Goal: Task Accomplishment & Management: Complete application form

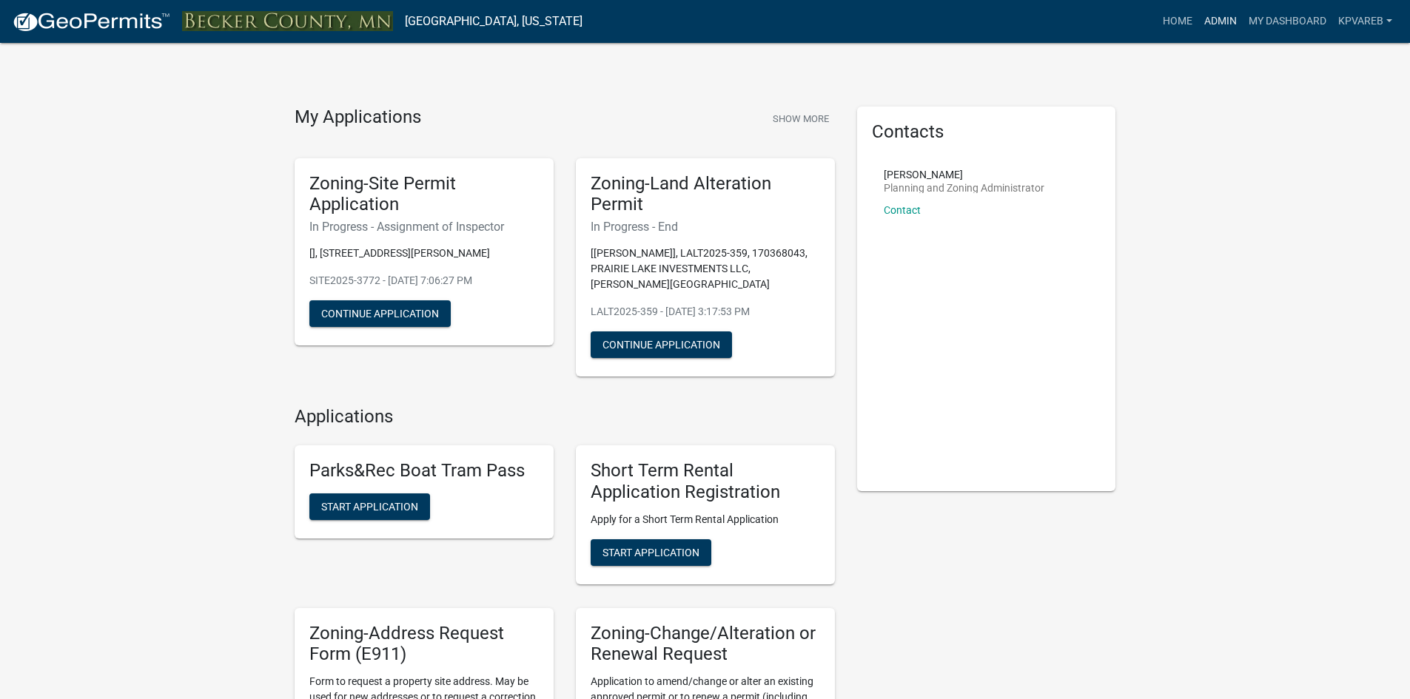
click at [1214, 24] on link "Admin" at bounding box center [1220, 21] width 44 height 28
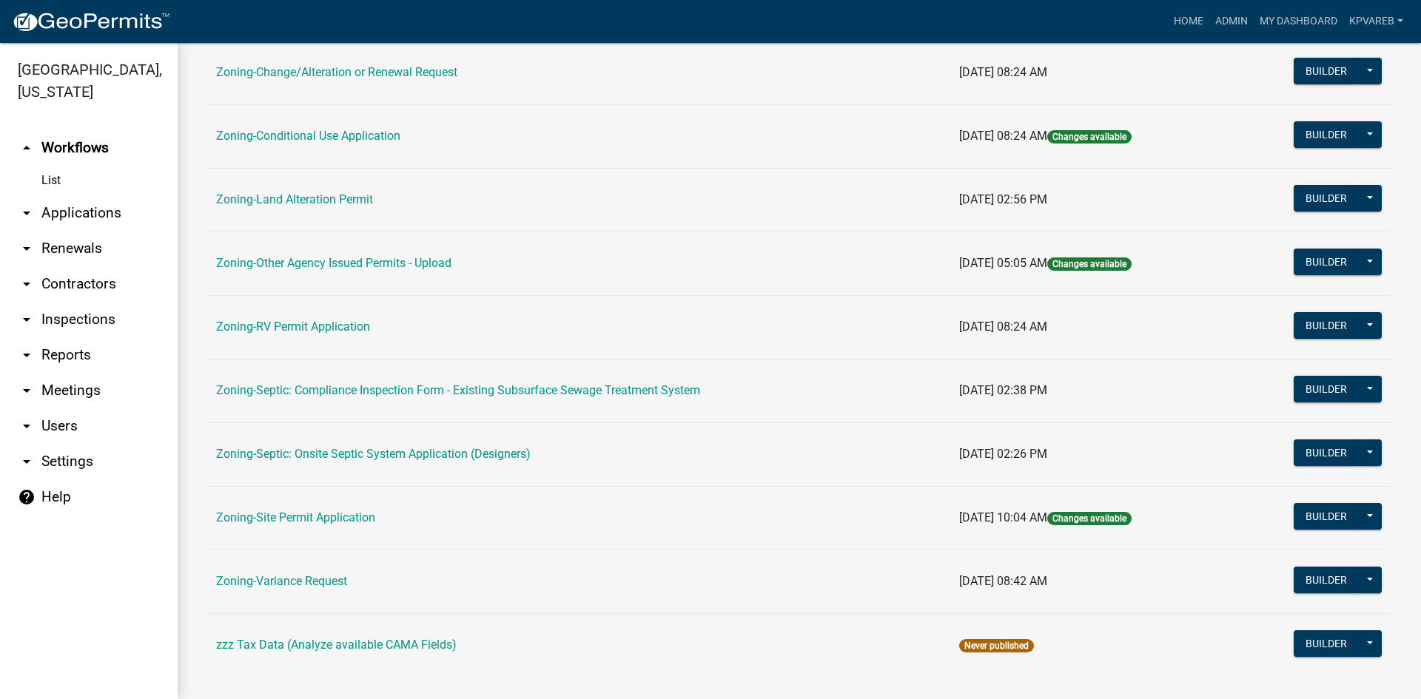
scroll to position [426, 0]
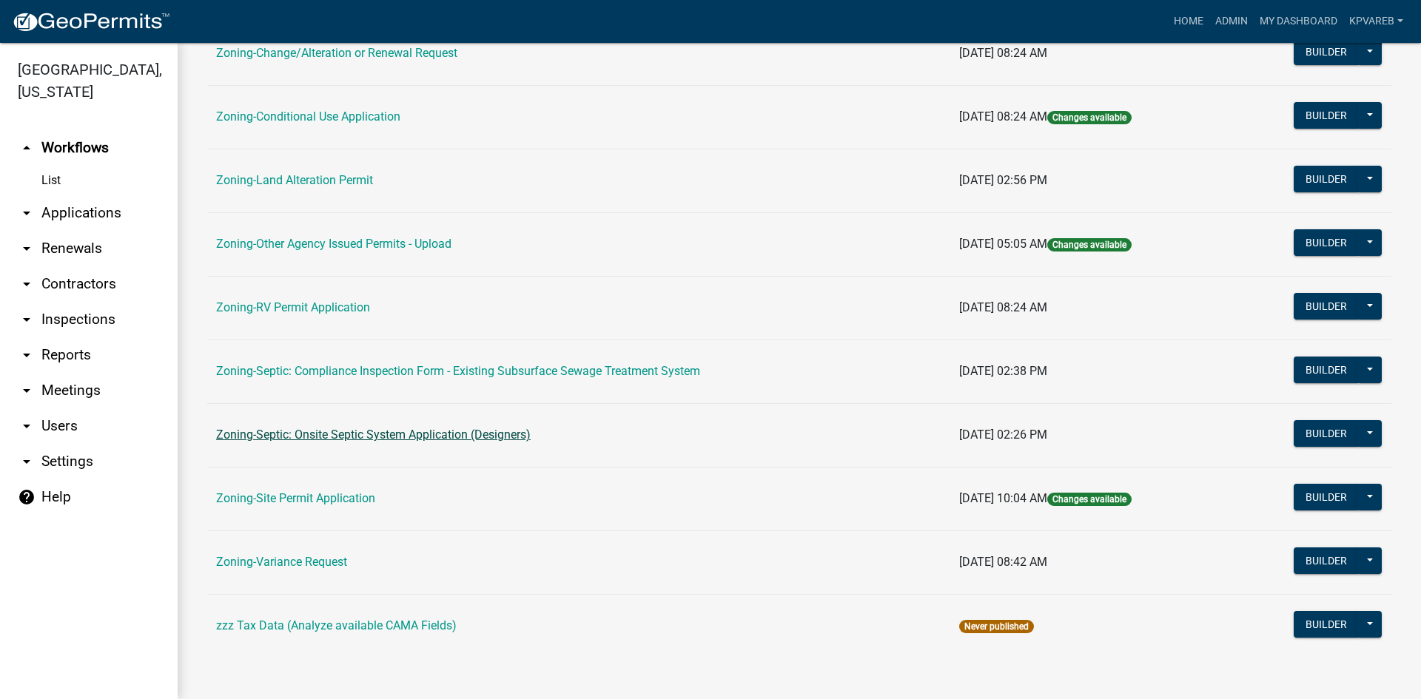
click at [472, 440] on link "Zoning-Septic: Onsite Septic System Application (Designers)" at bounding box center [373, 435] width 315 height 14
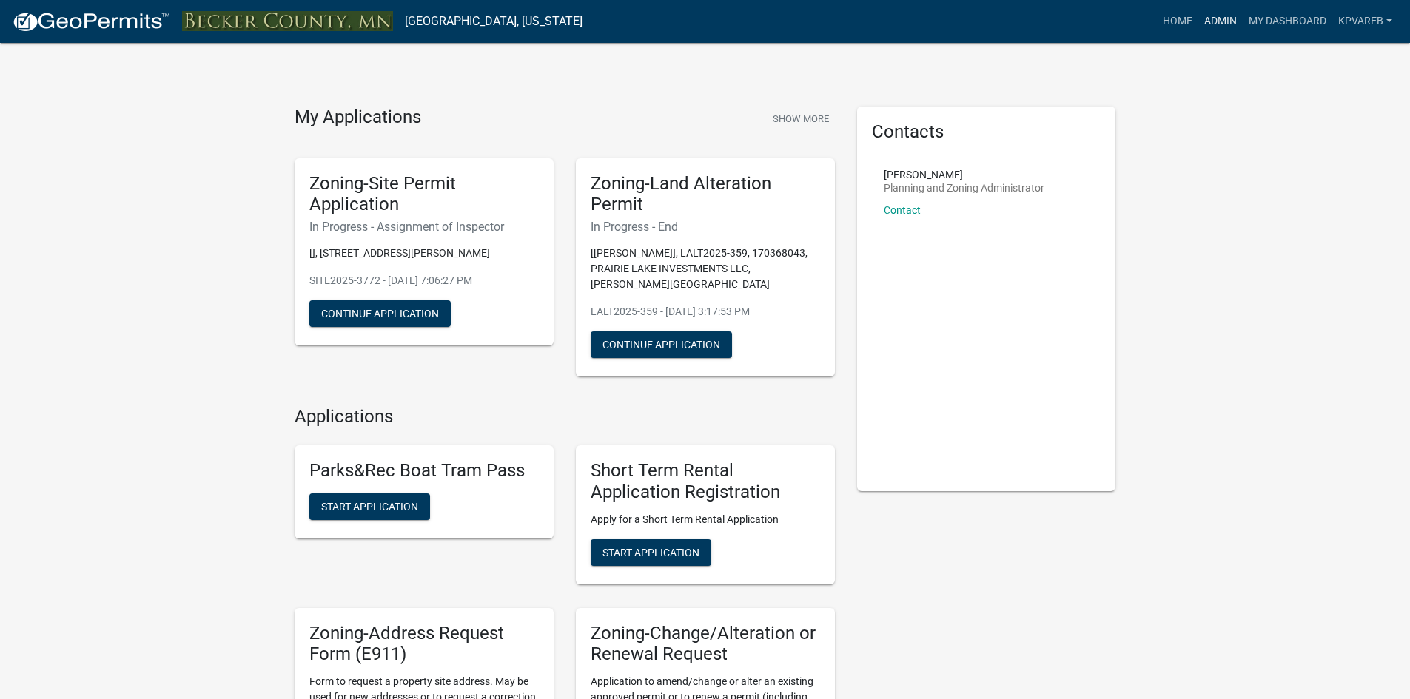
click at [1219, 21] on link "Admin" at bounding box center [1220, 21] width 44 height 28
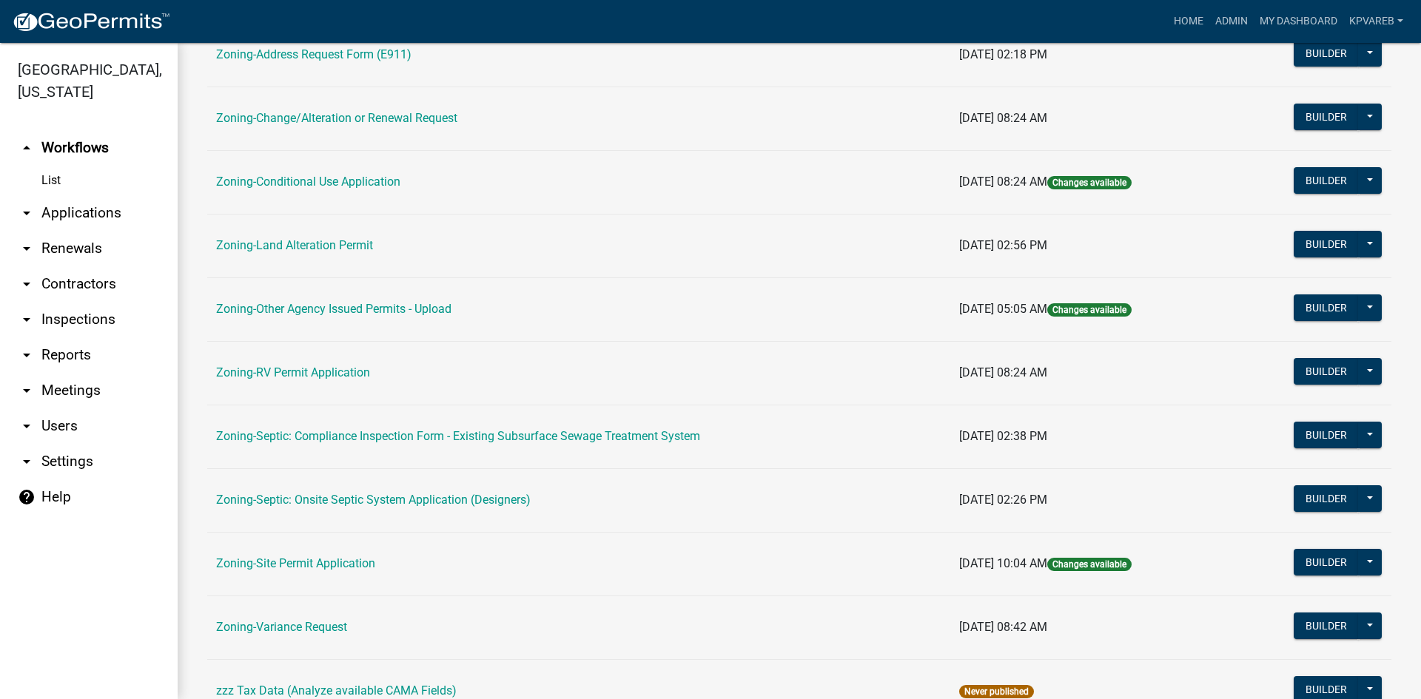
scroll to position [426, 0]
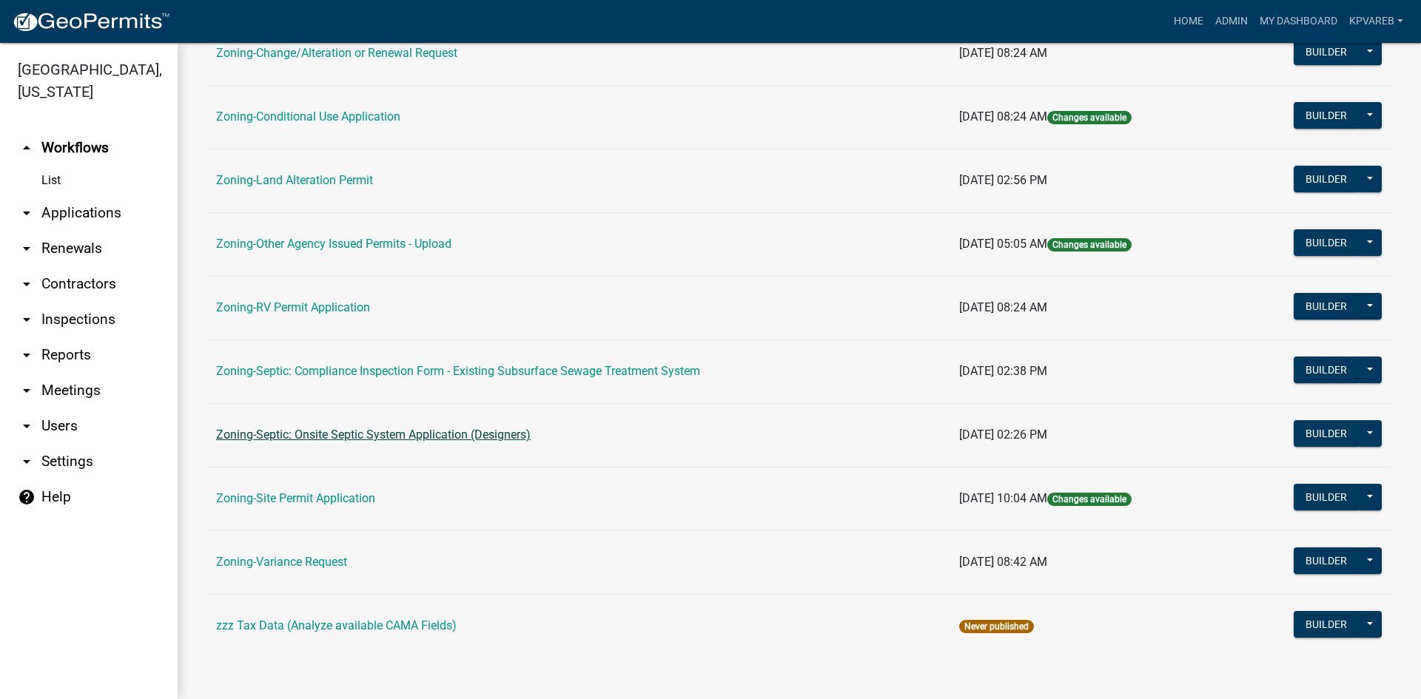
click at [465, 432] on link "Zoning-Septic: Onsite Septic System Application (Designers)" at bounding box center [373, 435] width 315 height 14
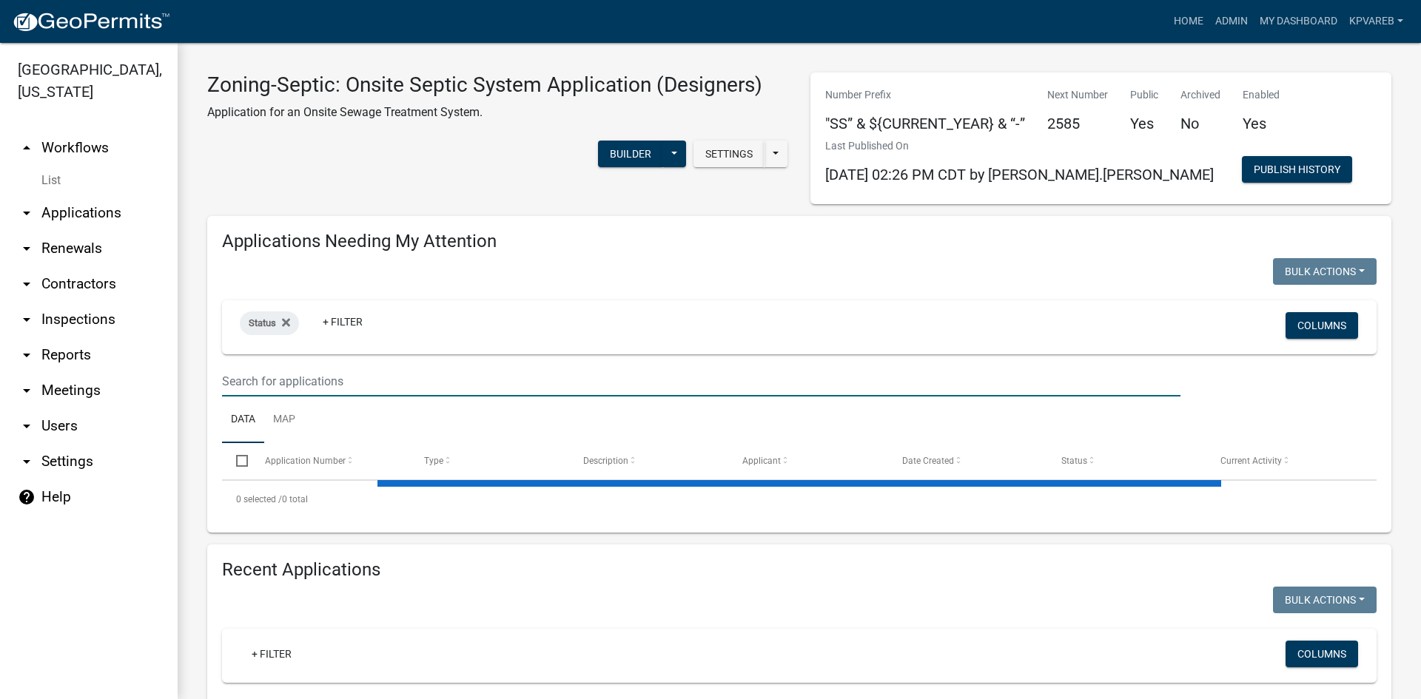
click at [260, 376] on input "text" at bounding box center [701, 381] width 958 height 30
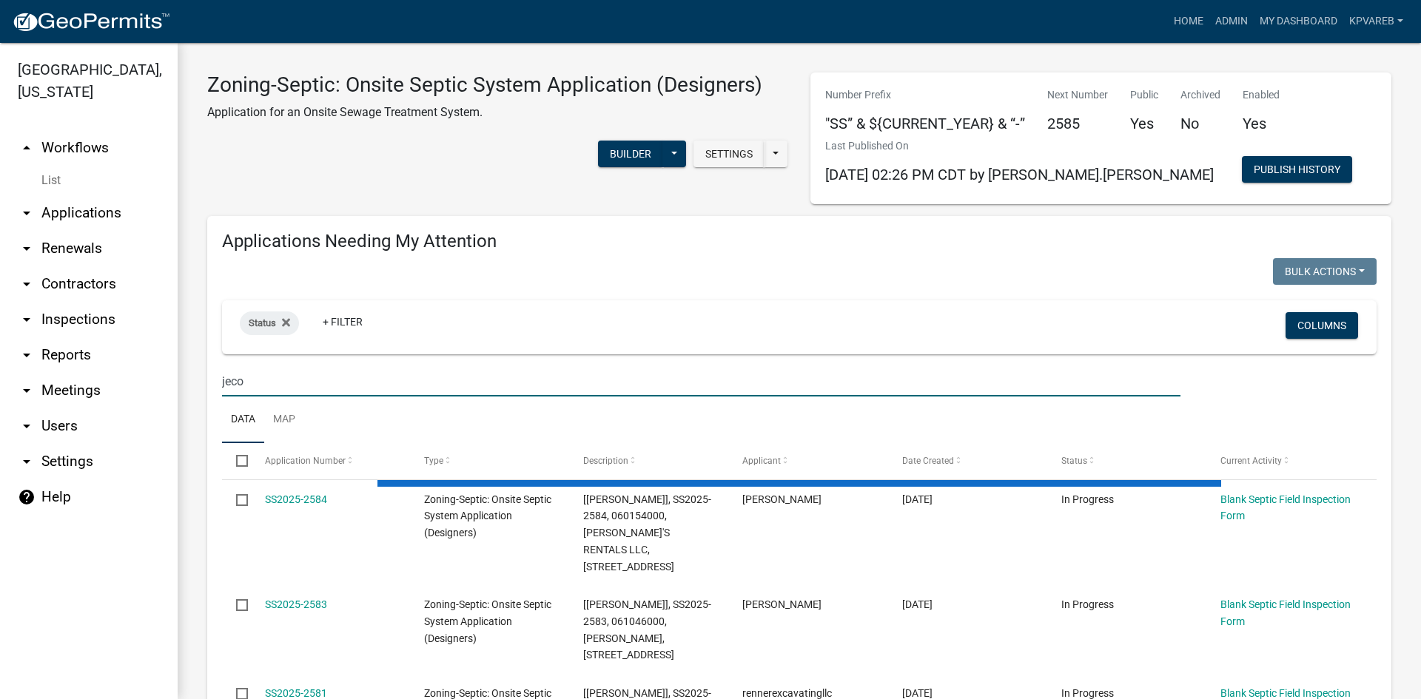
click at [233, 380] on input "jeco" at bounding box center [701, 381] width 958 height 30
click at [261, 374] on input "[PERSON_NAME]" at bounding box center [701, 381] width 958 height 30
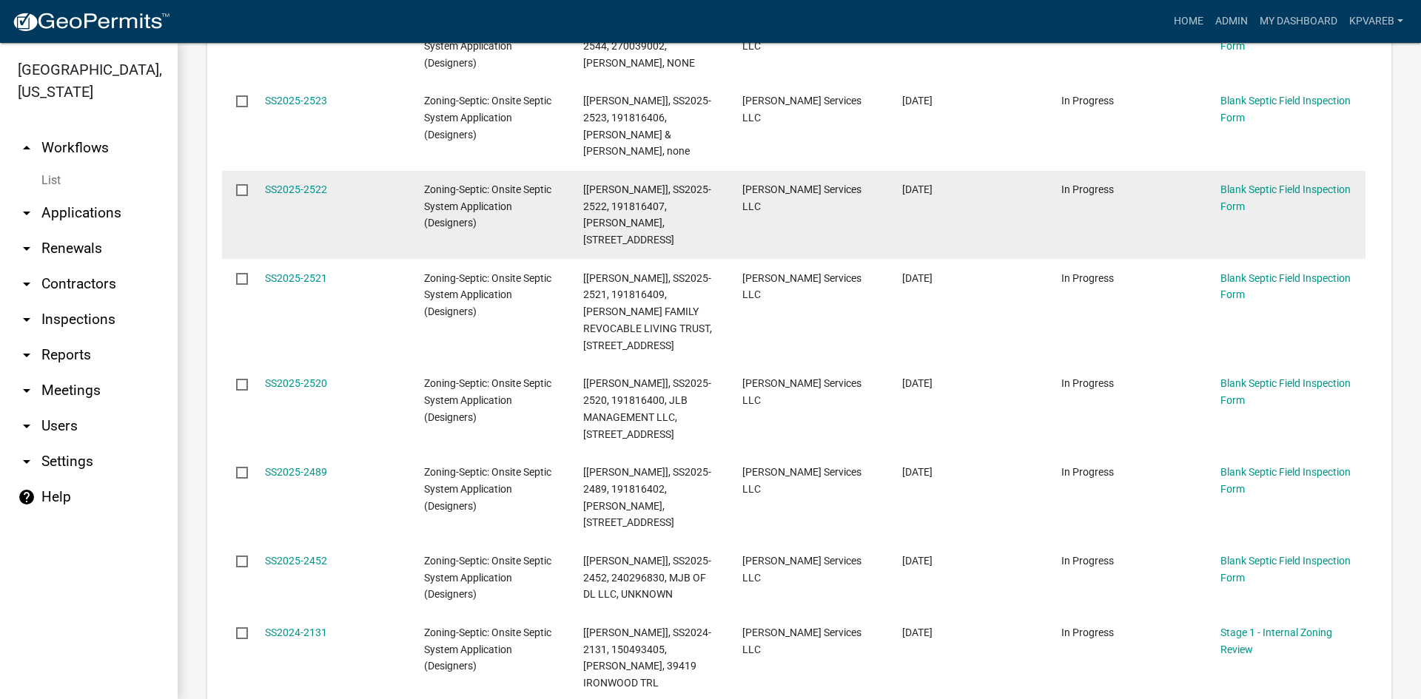
scroll to position [666, 0]
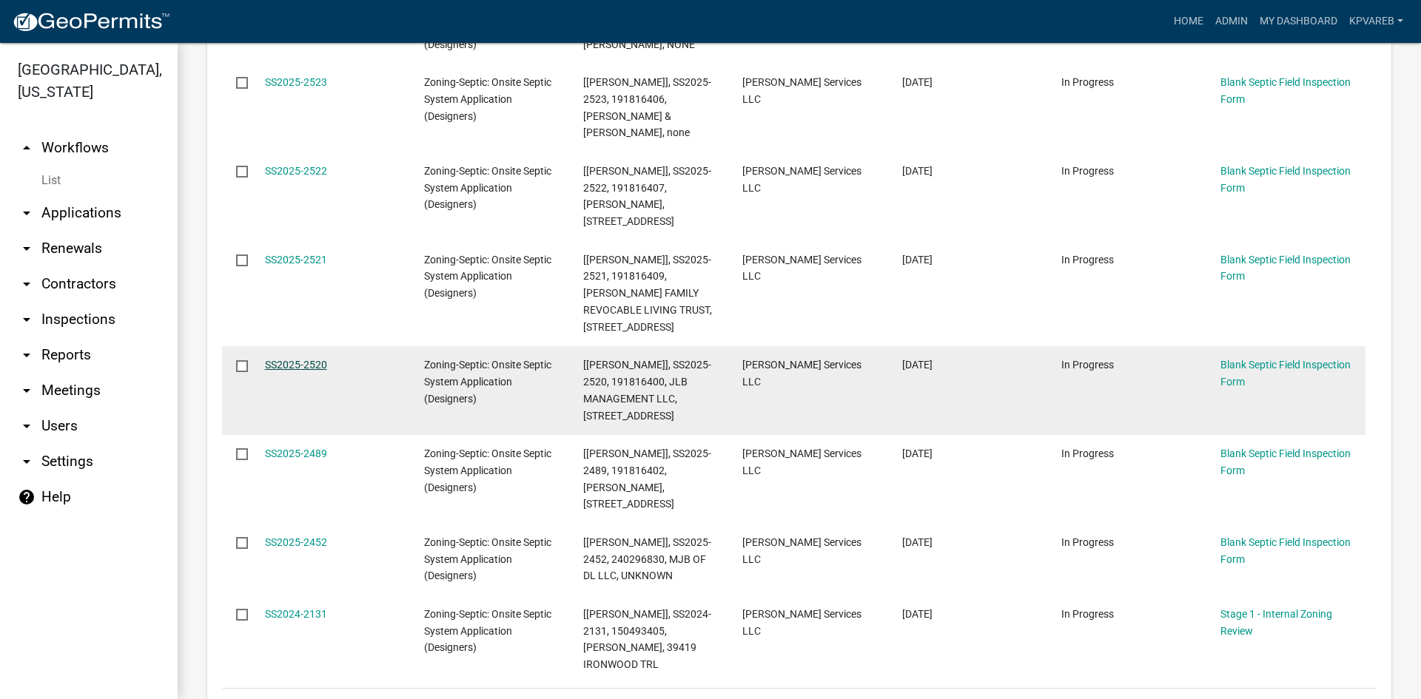
type input "[PERSON_NAME]"
click at [306, 359] on link "SS2025-2520" at bounding box center [296, 365] width 62 height 12
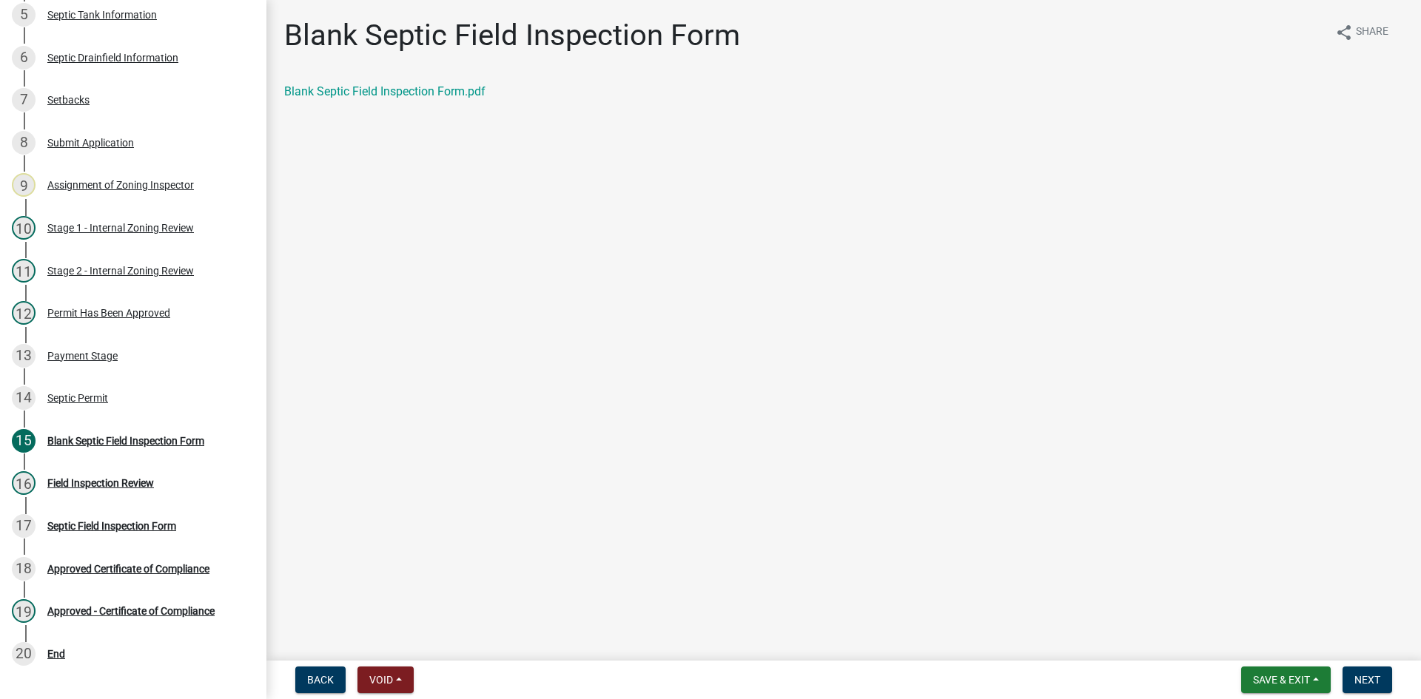
scroll to position [419, 0]
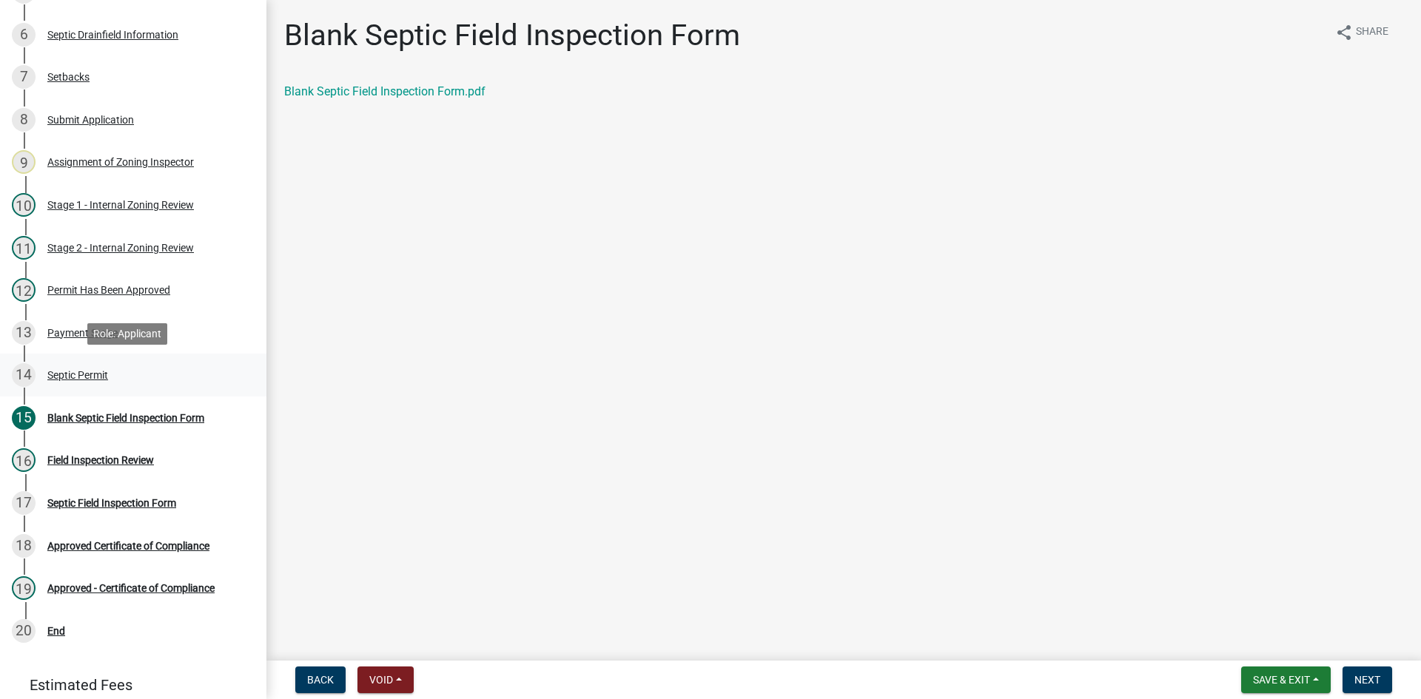
click at [80, 380] on div "Septic Permit" at bounding box center [77, 375] width 61 height 10
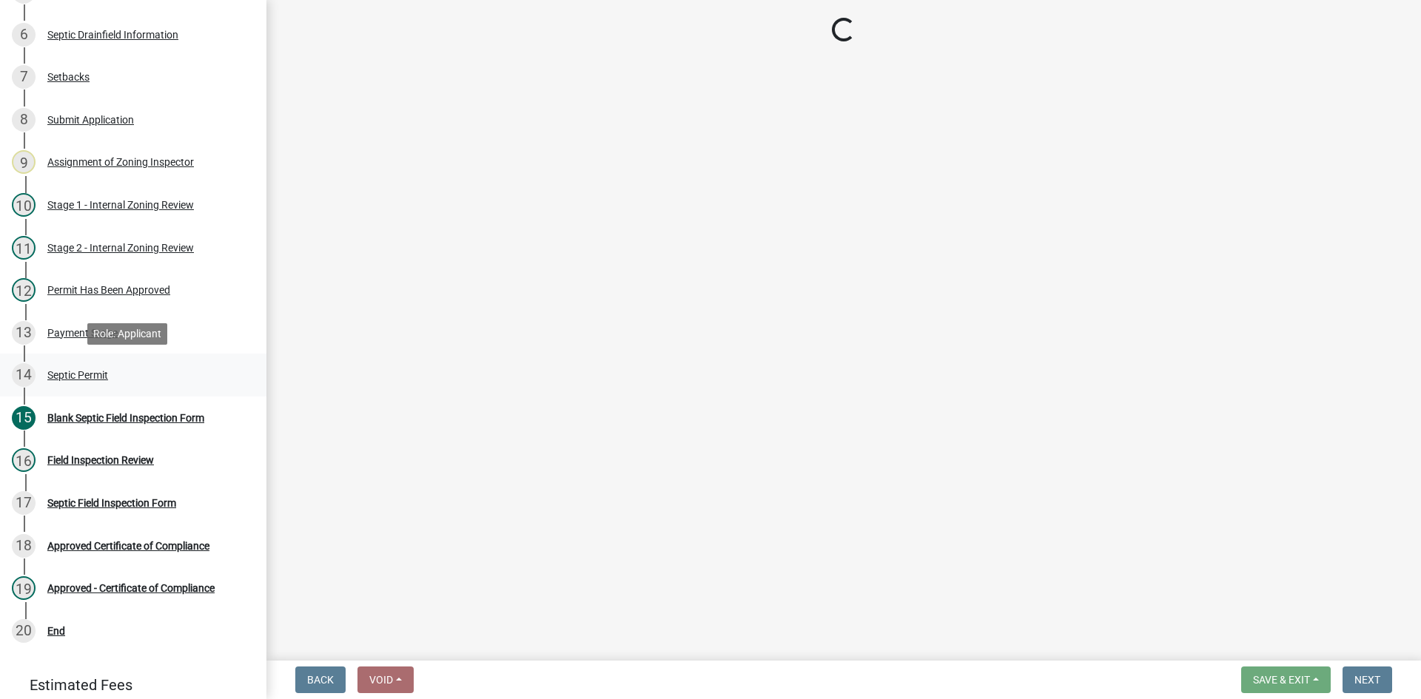
click at [85, 374] on div "Septic Permit" at bounding box center [77, 375] width 61 height 10
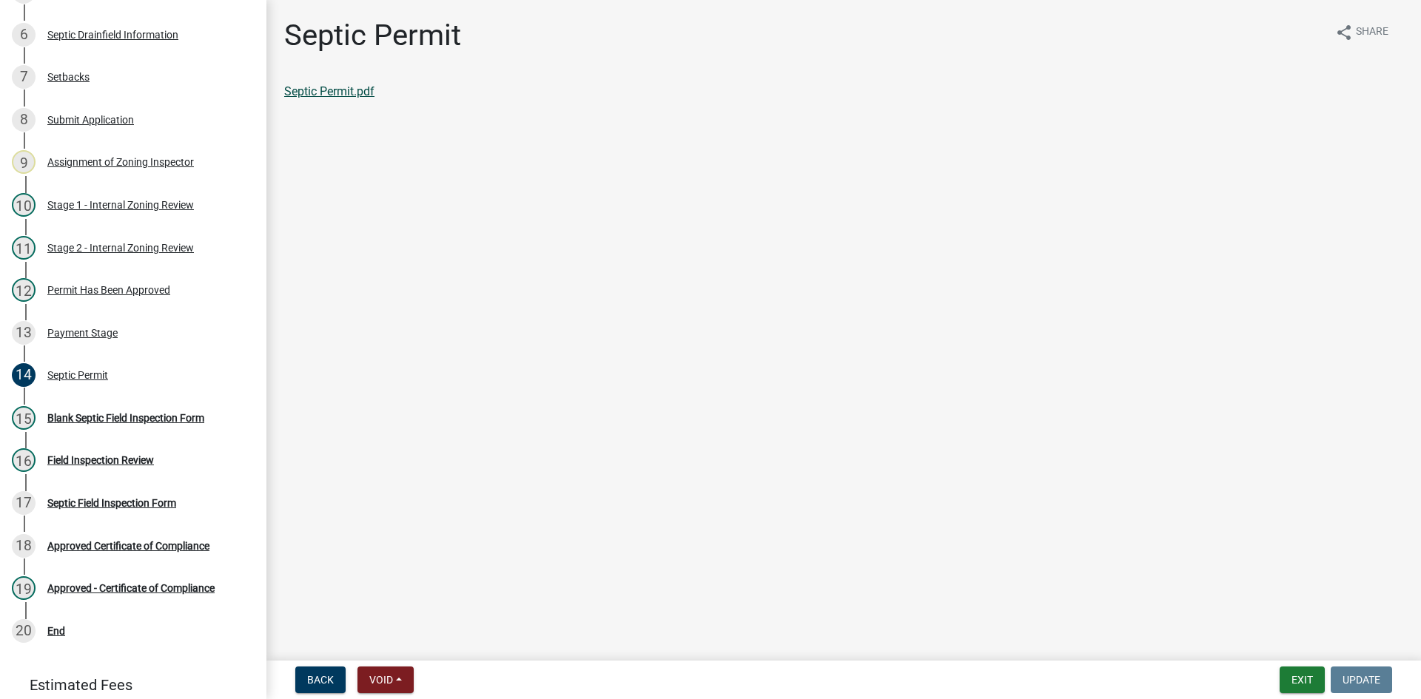
click at [343, 90] on link "Septic Permit.pdf" at bounding box center [329, 91] width 90 height 14
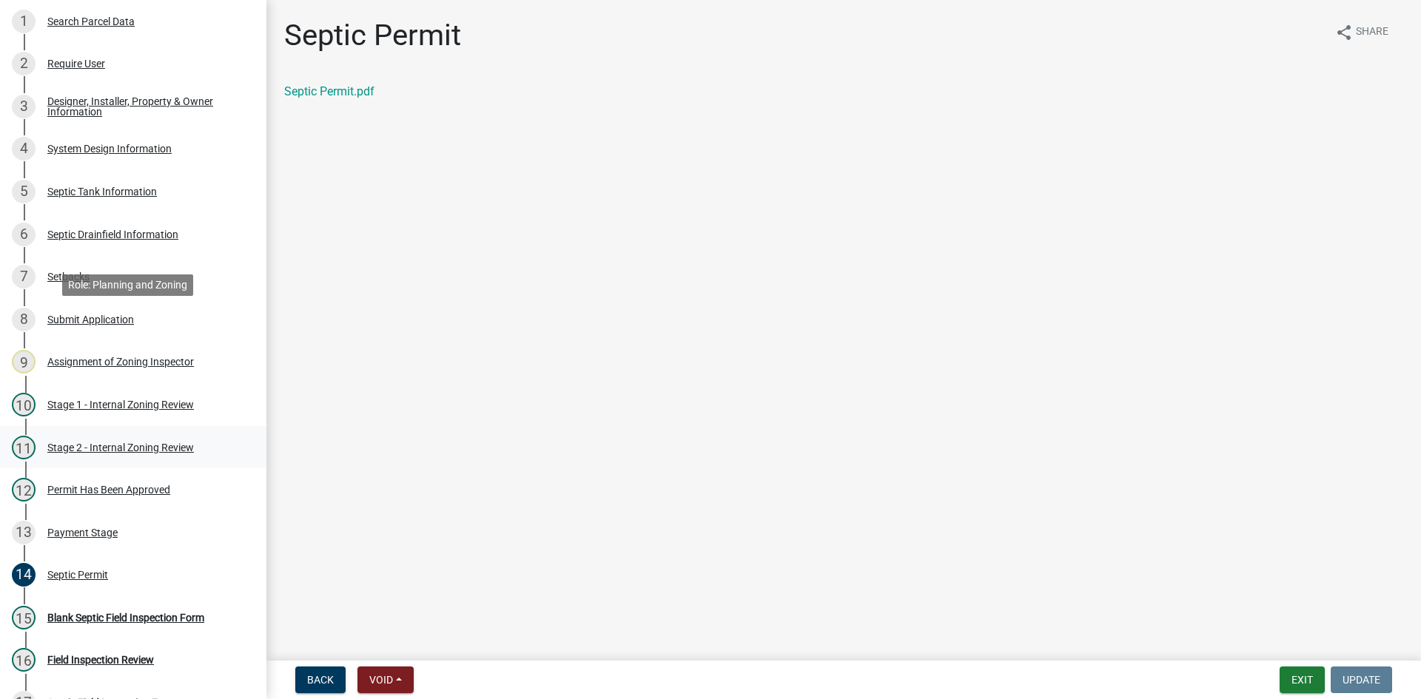
scroll to position [197, 0]
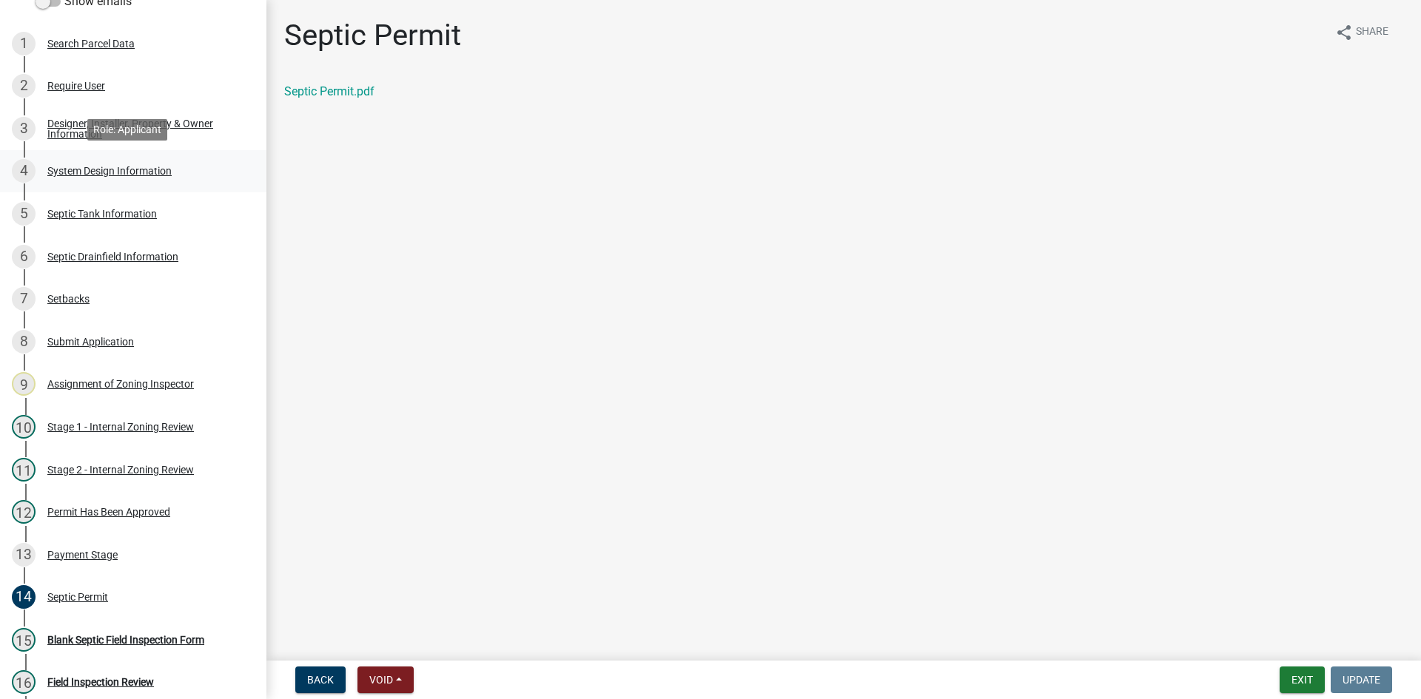
click at [143, 166] on div "System Design Information" at bounding box center [109, 171] width 124 height 10
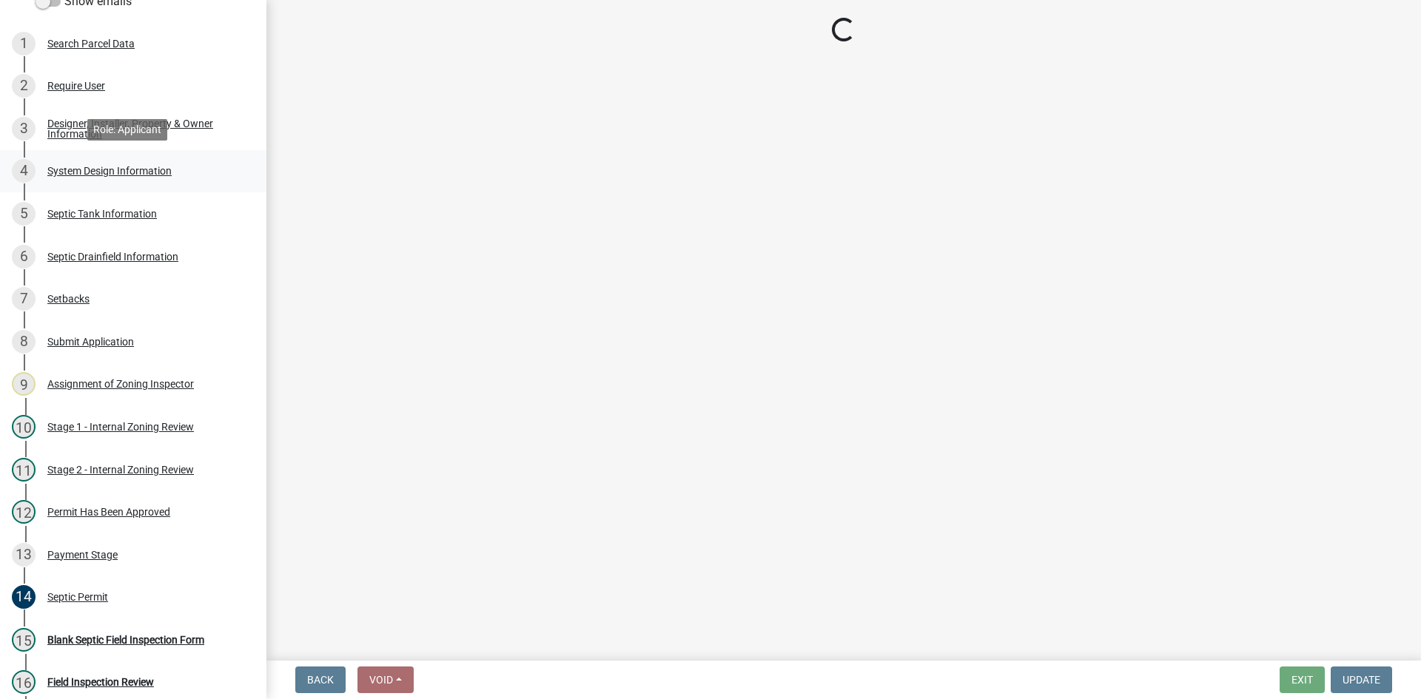
select select "55497d75-c43f-4635-a730-e0737ce05d56"
select select "25258e87-3ef9-4f1c-a5f1-75a1d463abfb"
select select "011fbff4-a41d-4a75-9bd8-71c7e6c69e0d"
select select "85fdfef2-2683-4311-b5d5-5505f6411127"
select select "ba735beb-519e-40f0-ae20-62d65fc4c46b"
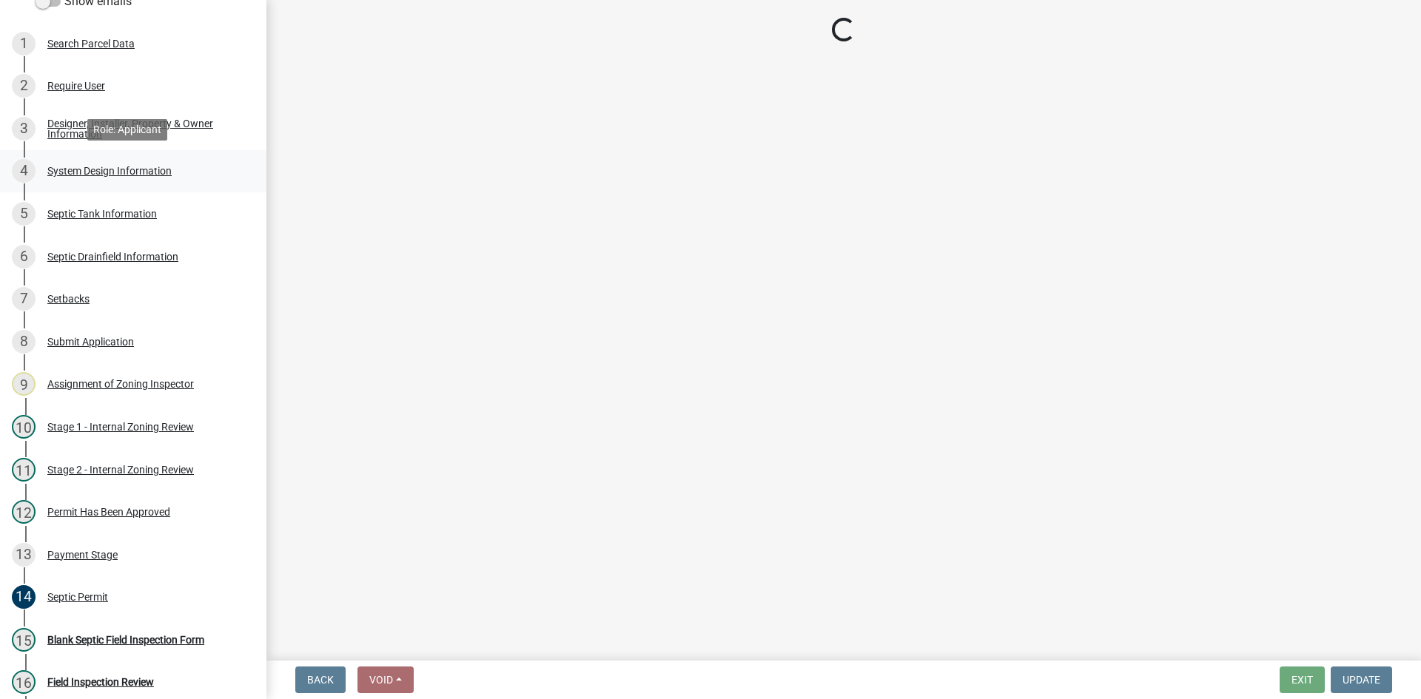
select select "ef698bf5-6172-44c1-9ffb-522c07469aed"
select select "384fc250-a67e-4e5e-a6e0-19116deb63e7"
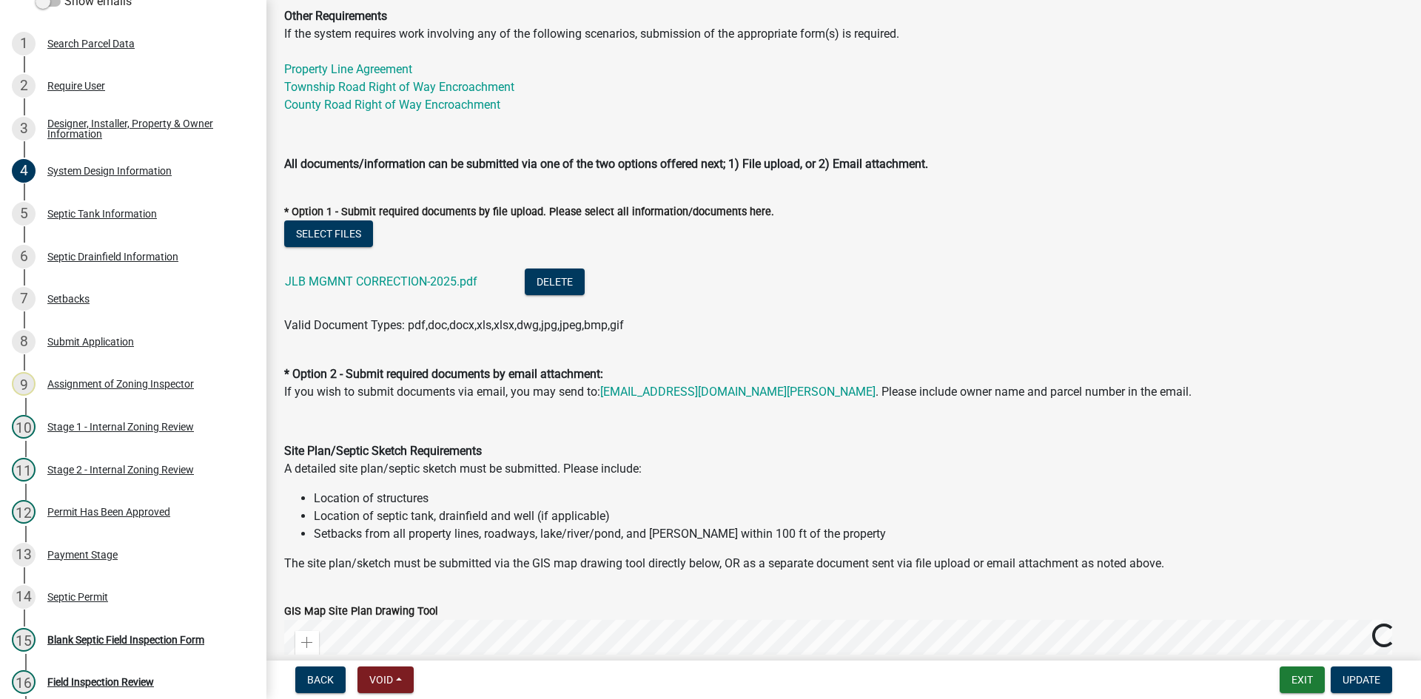
scroll to position [592, 0]
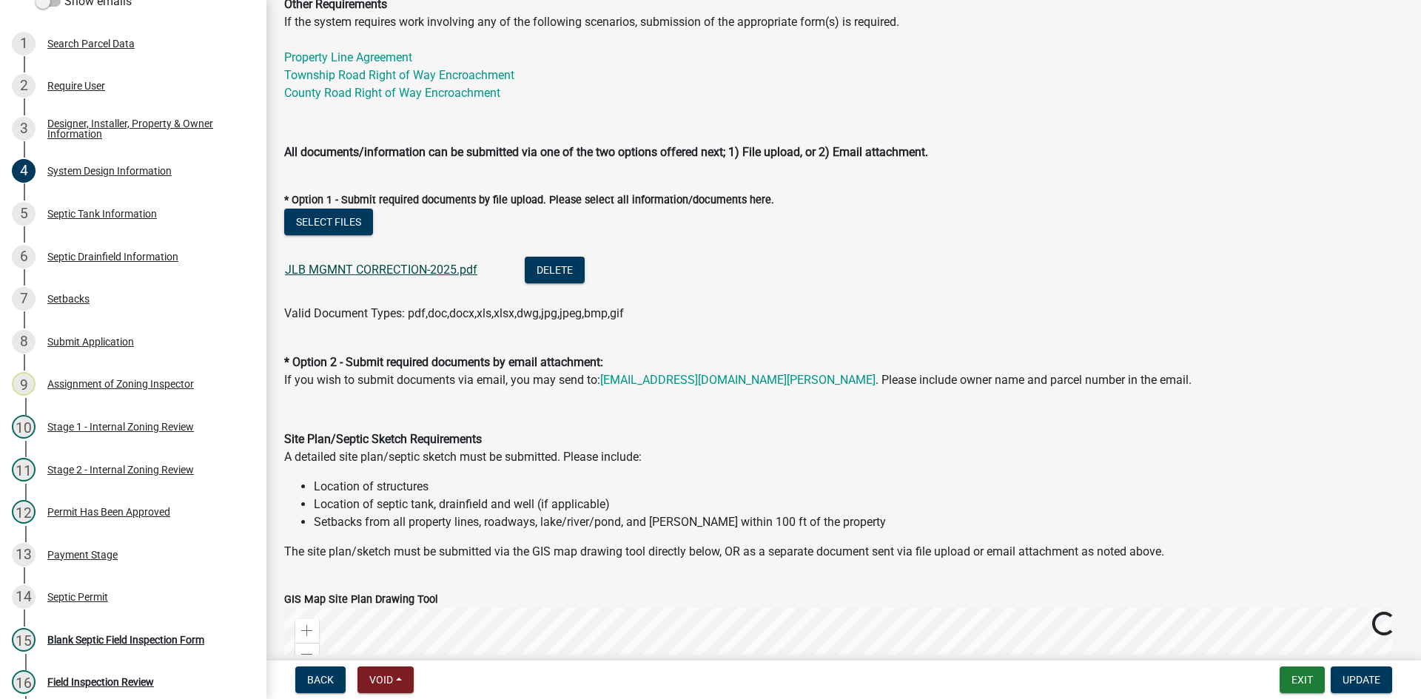
click at [374, 267] on link "JLB MGMNT CORRECTION-2025.pdf" at bounding box center [381, 270] width 192 height 14
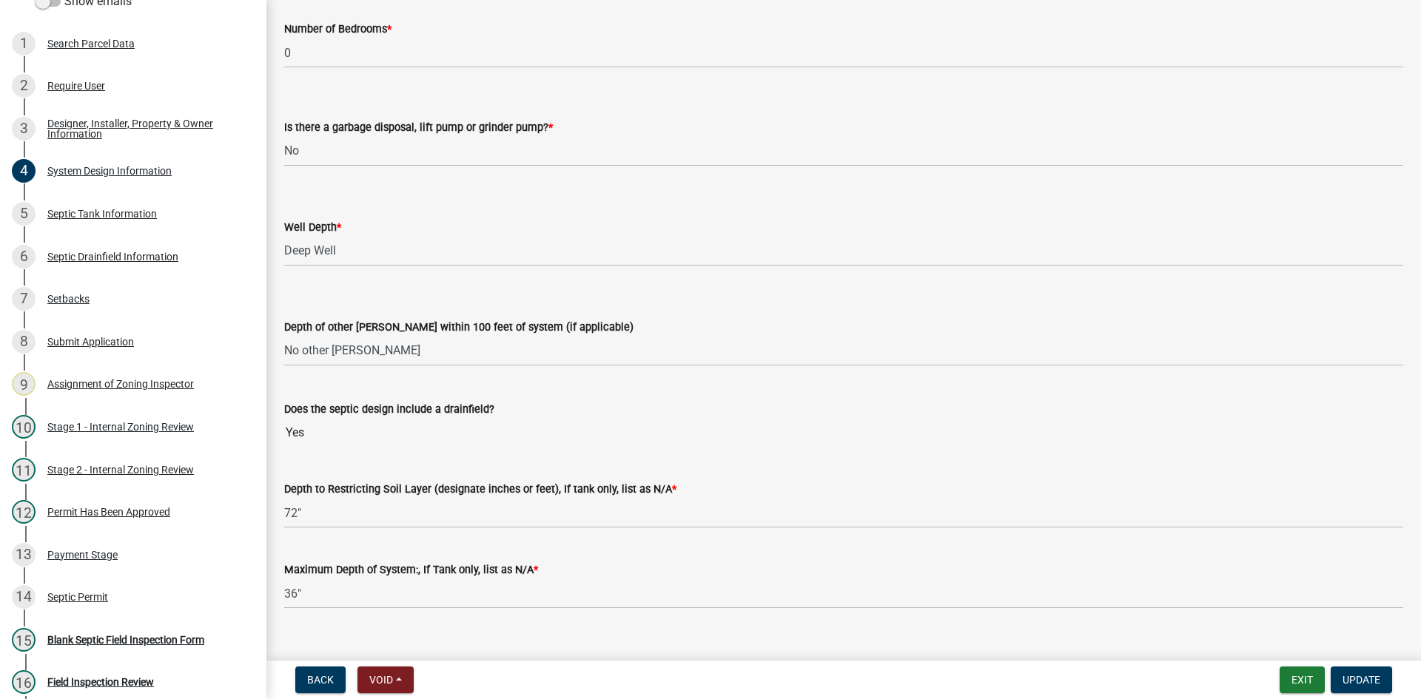
scroll to position [2734, 0]
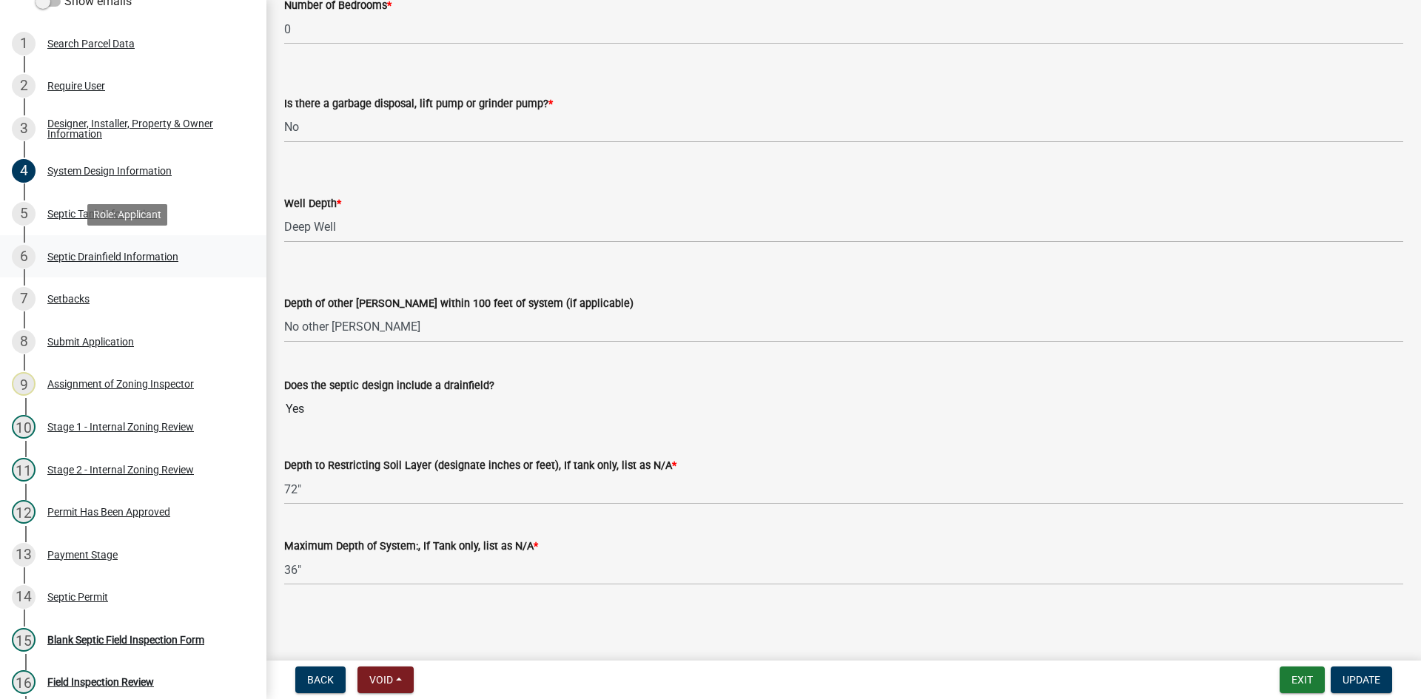
click at [148, 252] on div "Septic Drainfield Information" at bounding box center [112, 257] width 131 height 10
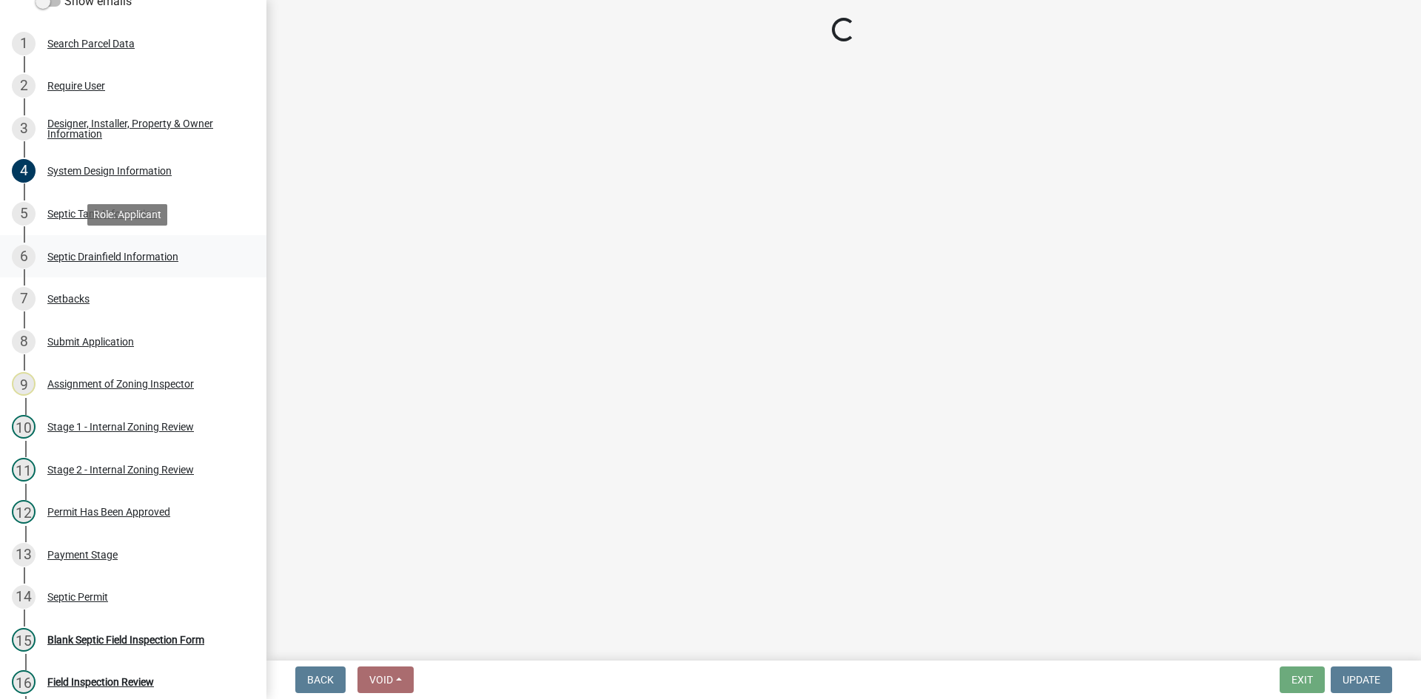
select select "aff5a67c-96fc-4cda-a582-7f2b3a4cd22a"
select select "8e987edc-9e69-430b-9b11-ad589d3299ec"
select select "dac4ac35-55b4-499a-b025-a1e3fbf96bb4"
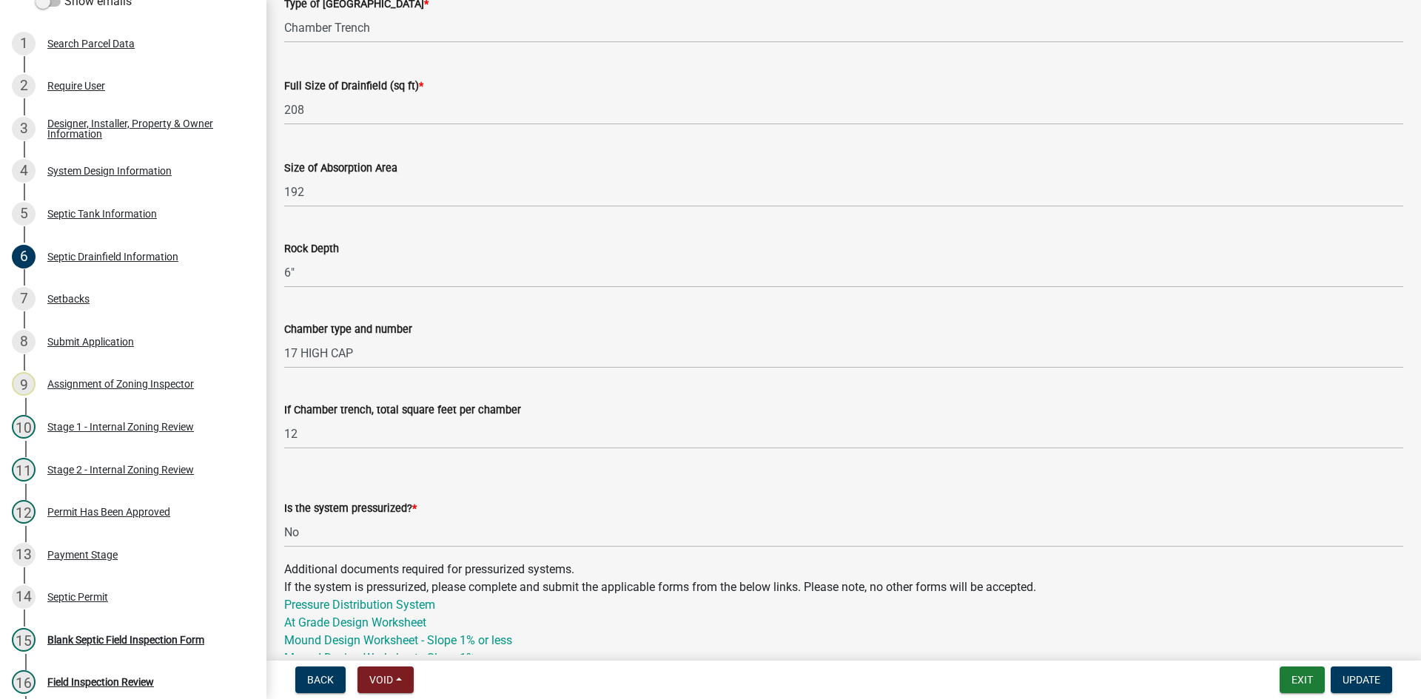
scroll to position [148, 0]
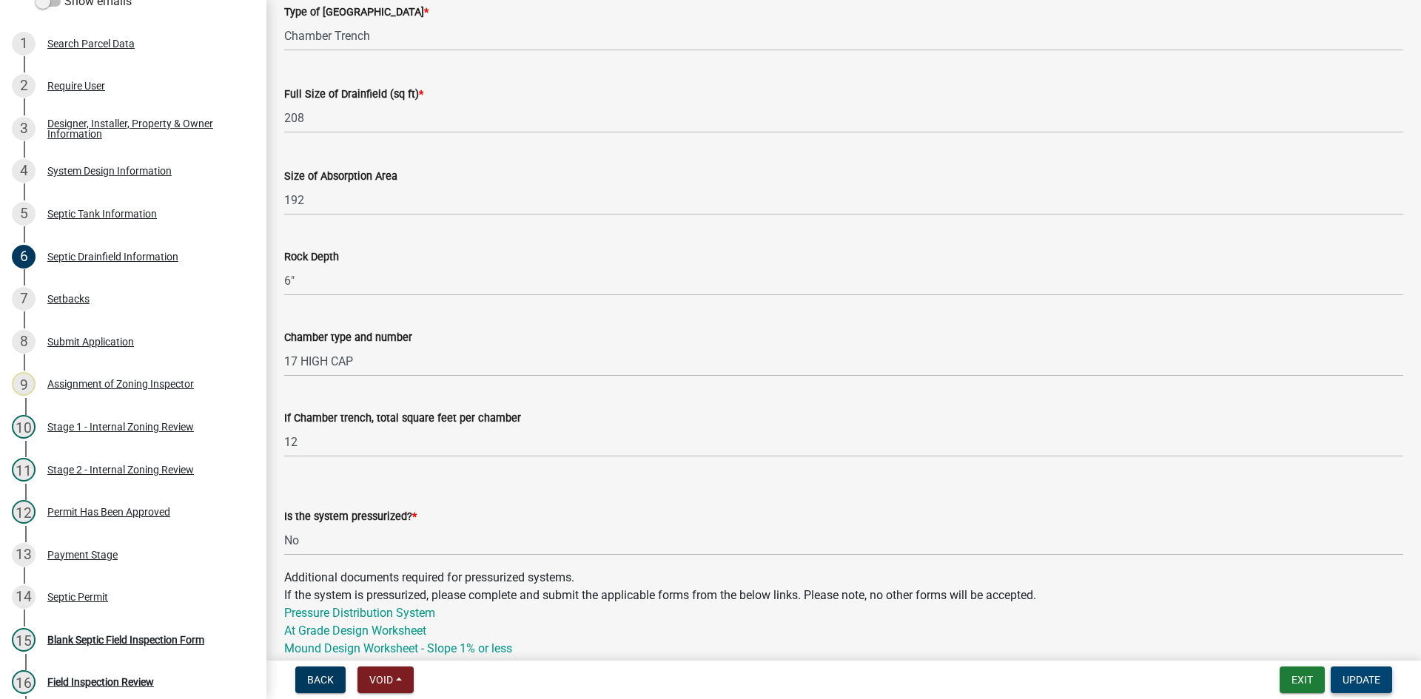
click at [1365, 686] on span "Update" at bounding box center [1361, 680] width 38 height 12
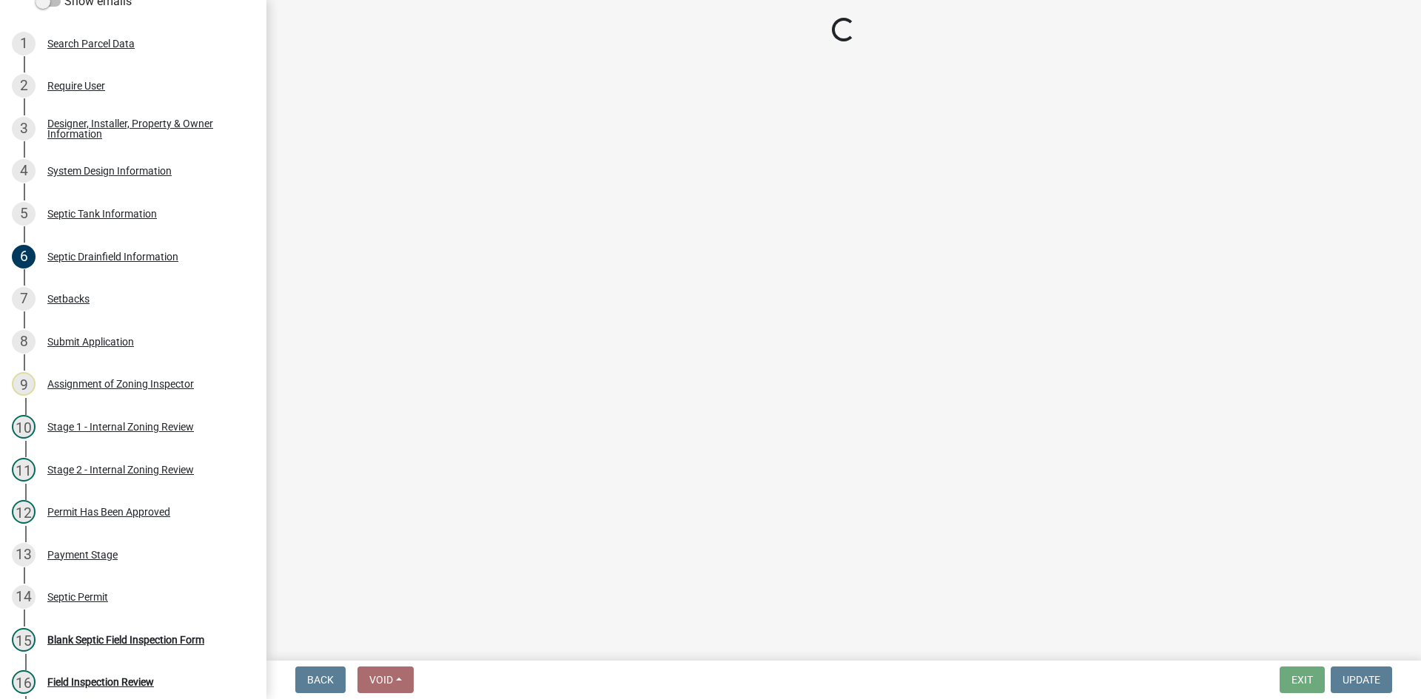
scroll to position [0, 0]
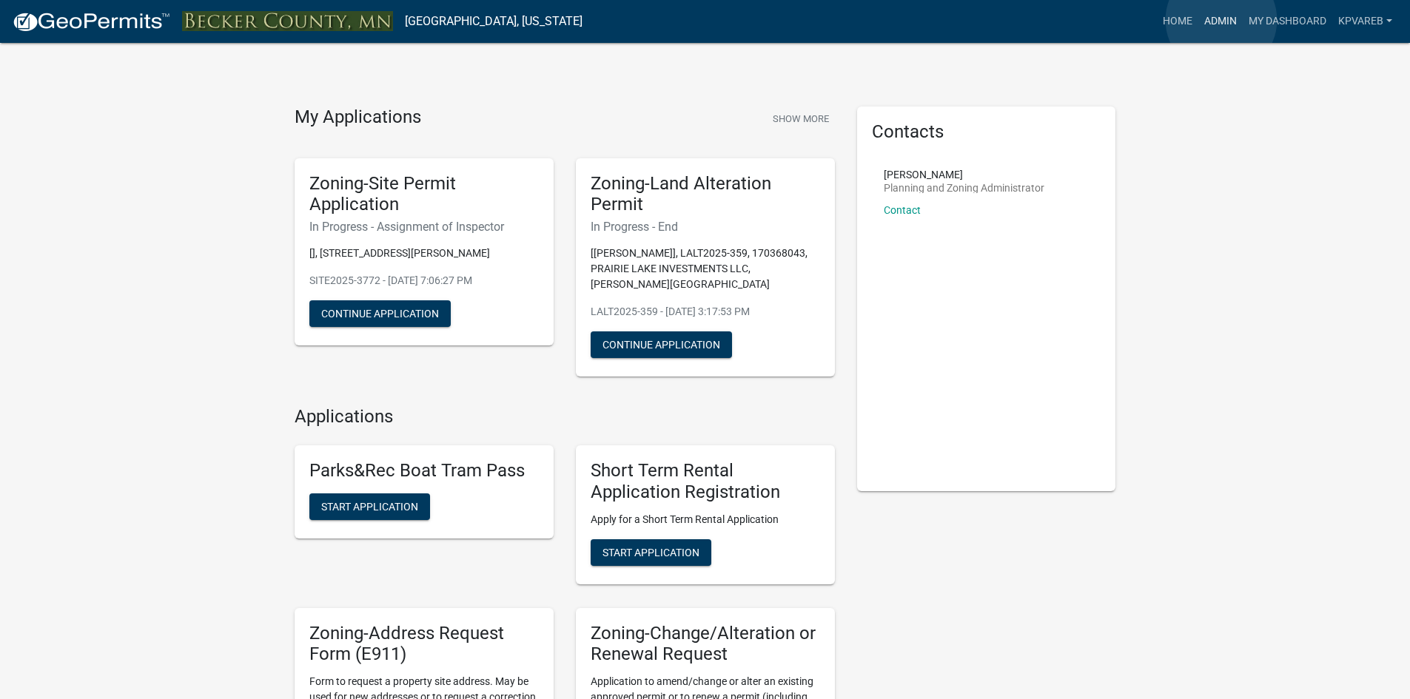
click at [1221, 20] on link "Admin" at bounding box center [1220, 21] width 44 height 28
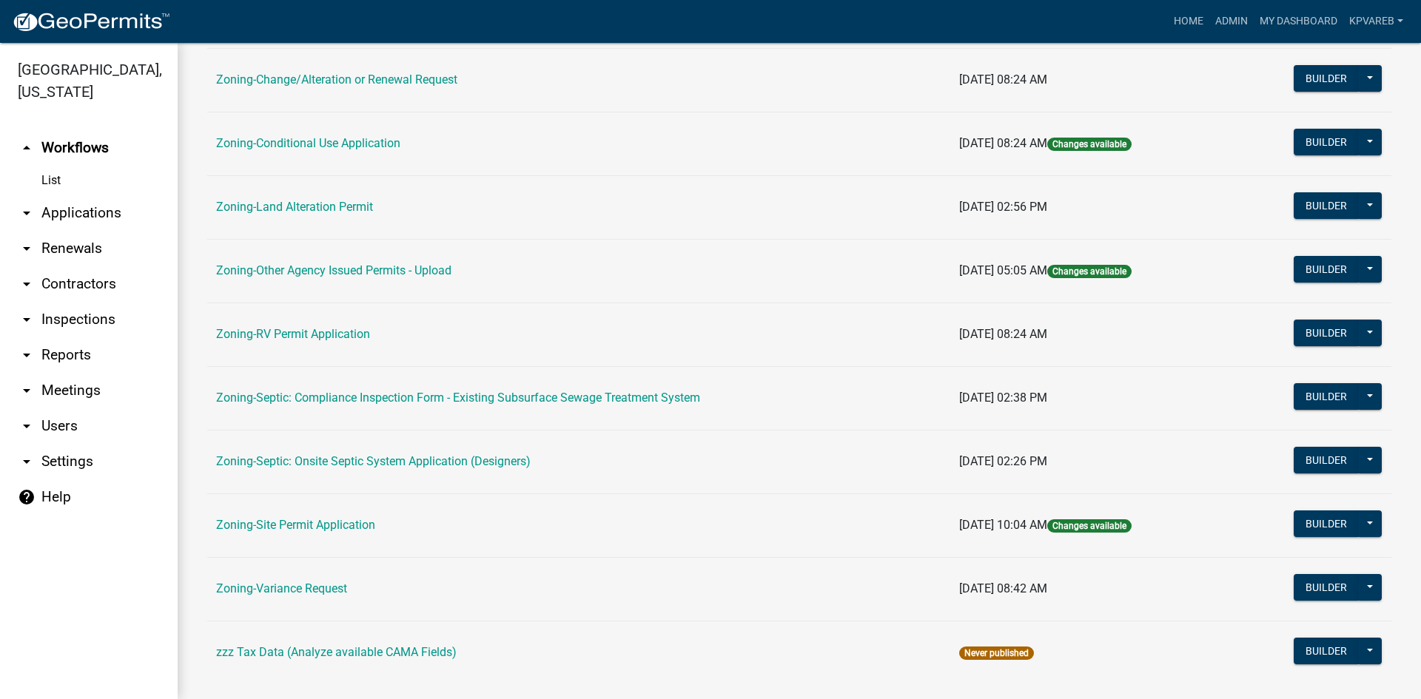
scroll to position [426, 0]
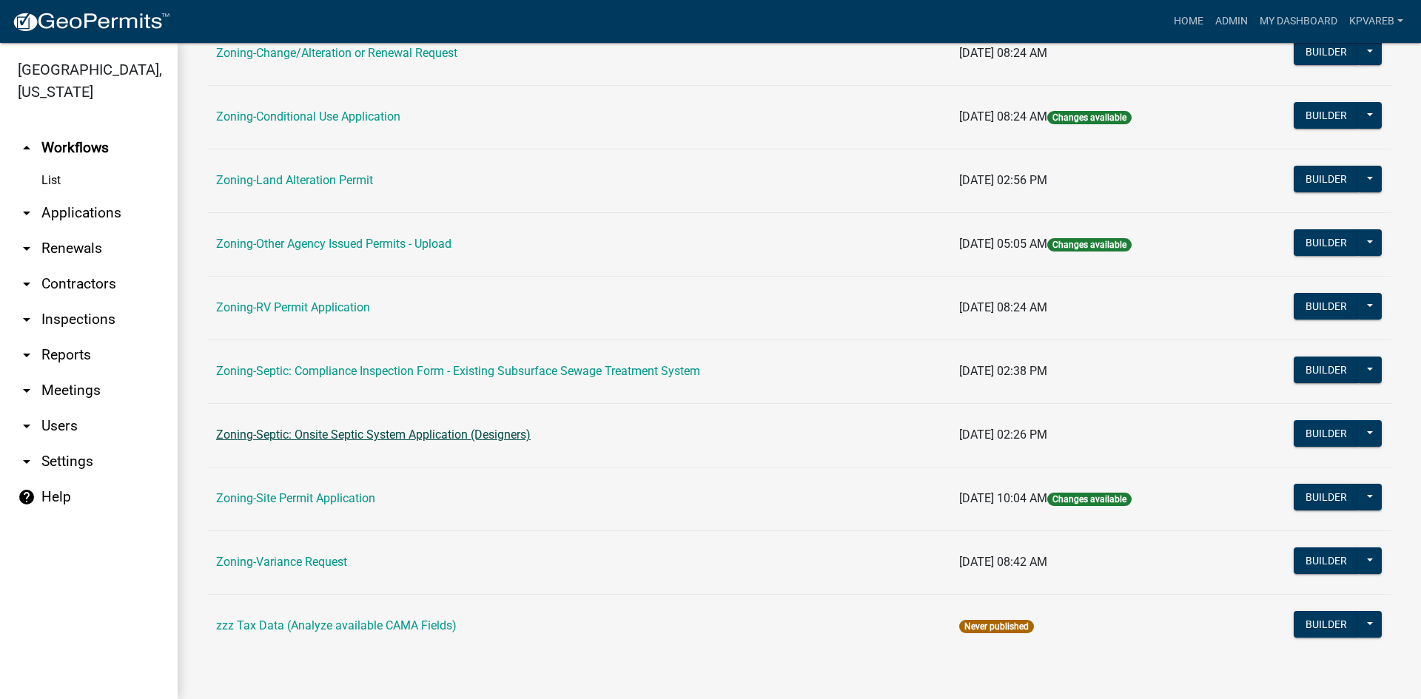
click at [399, 435] on link "Zoning-Septic: Onsite Septic System Application (Designers)" at bounding box center [373, 435] width 315 height 14
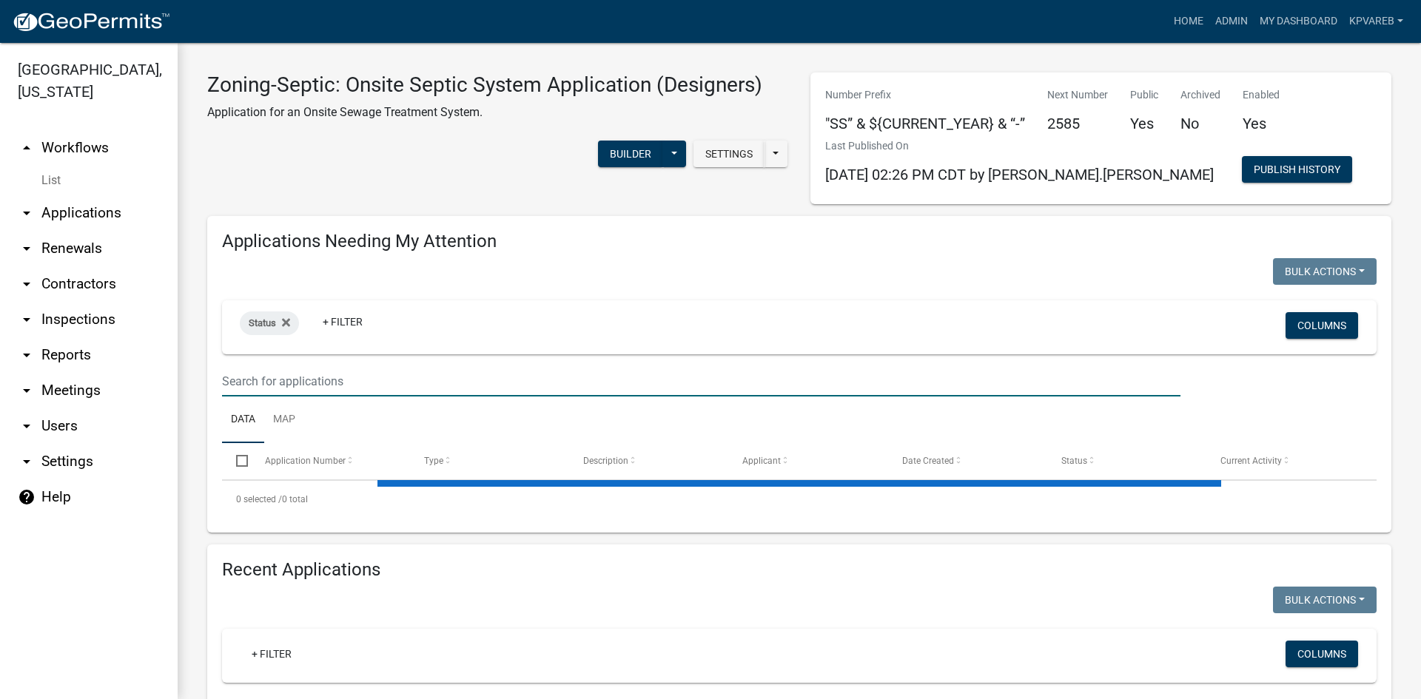
click at [312, 383] on input "text" at bounding box center [701, 381] width 958 height 30
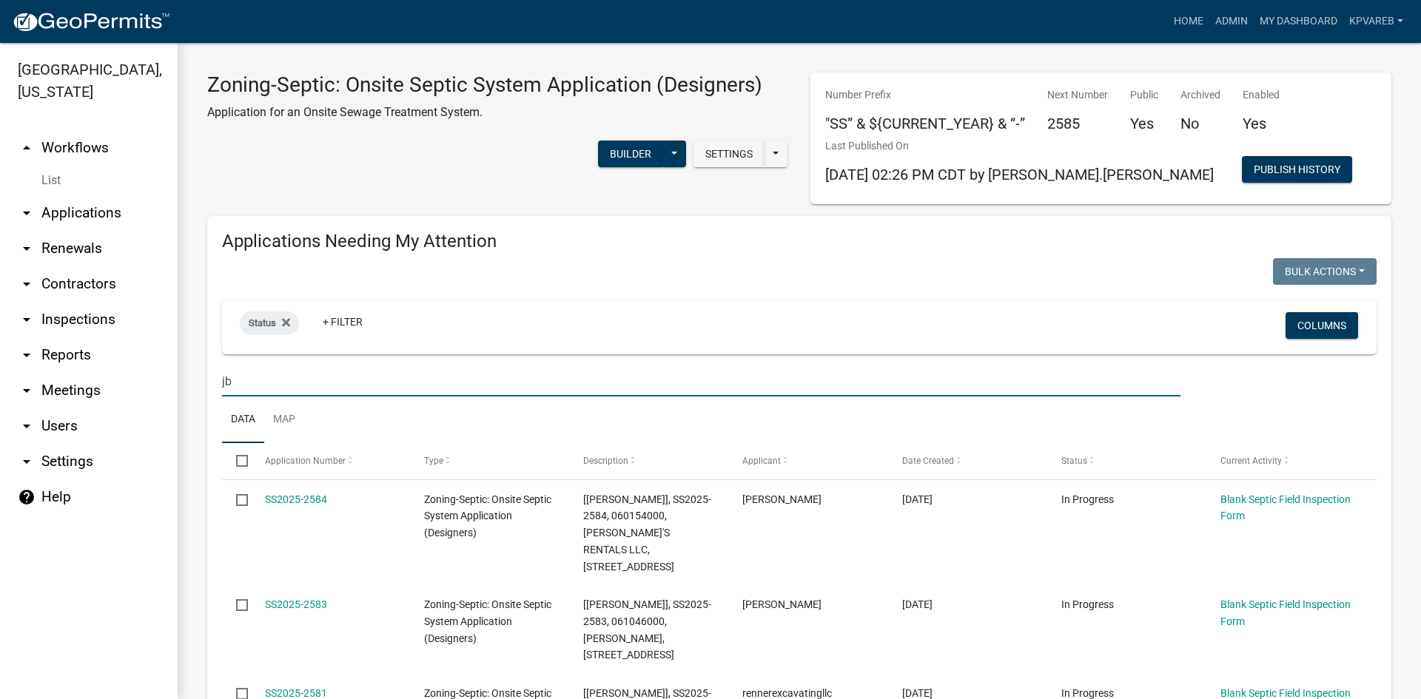
type input "jbl"
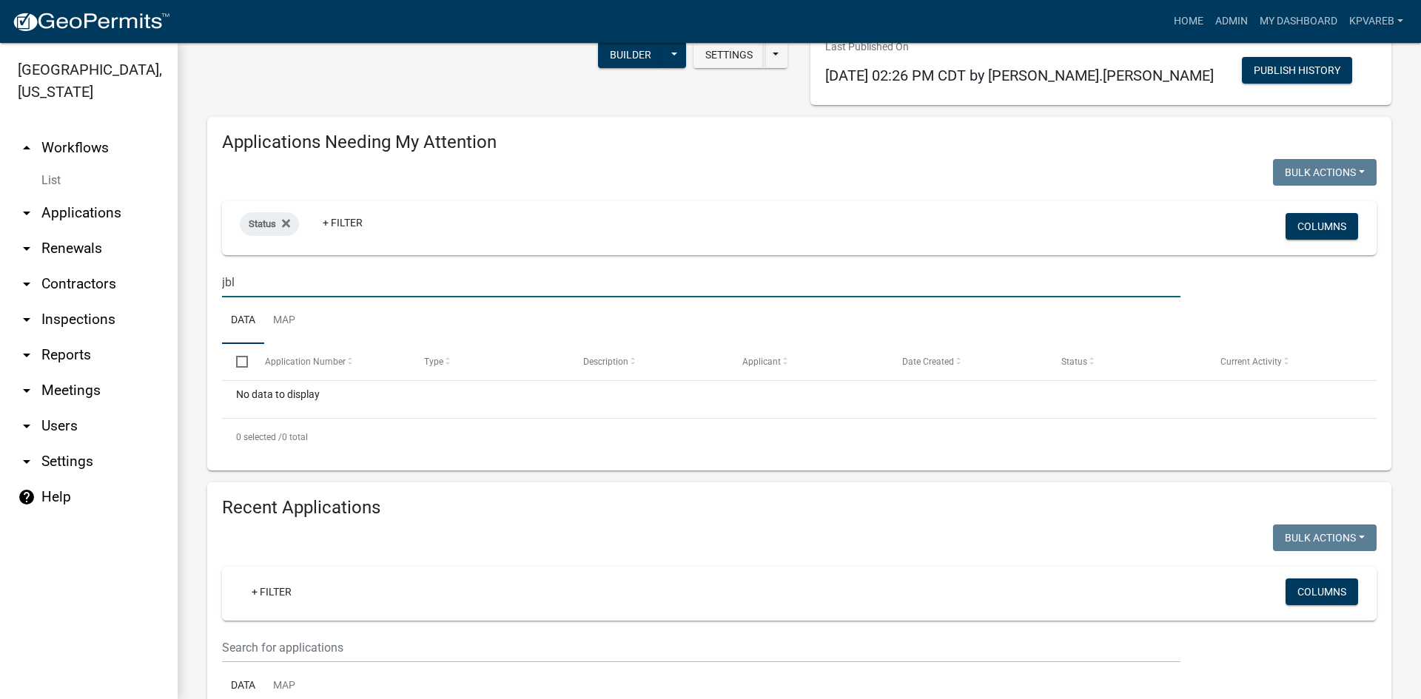
scroll to position [222, 0]
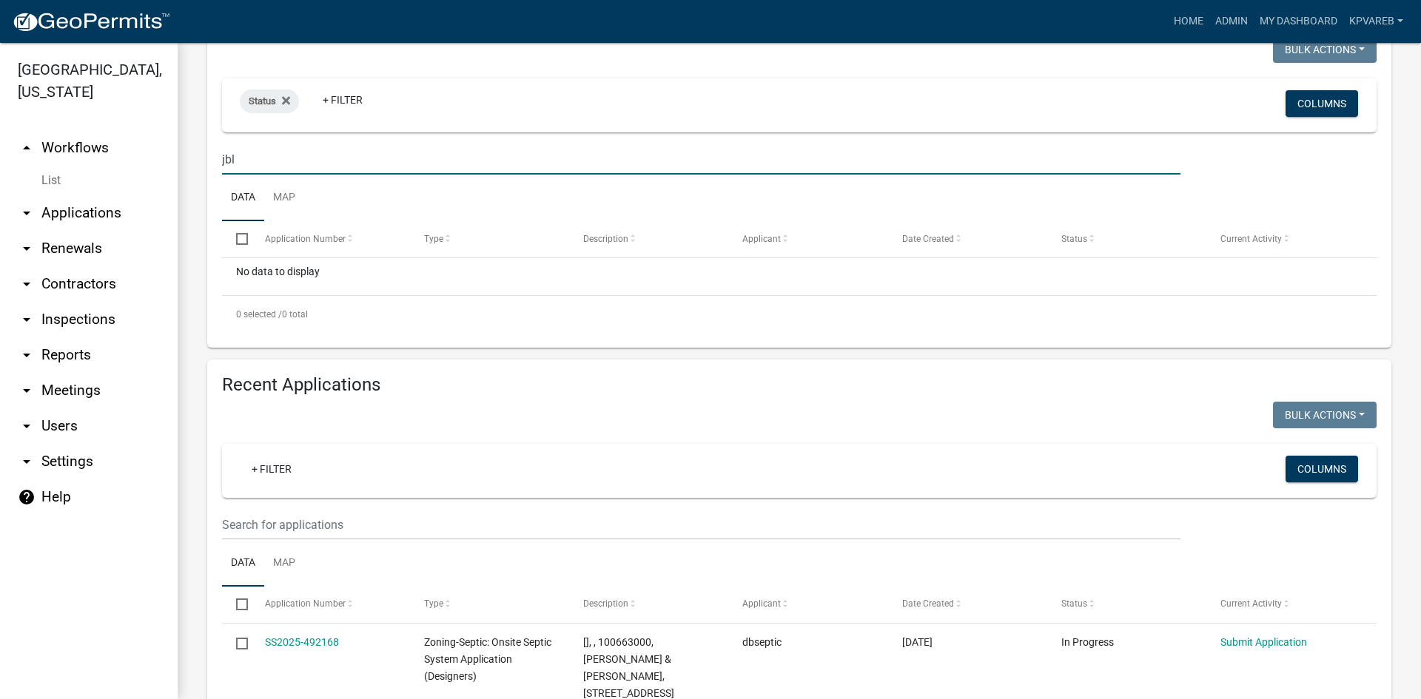
drag, startPoint x: 264, startPoint y: 159, endPoint x: 167, endPoint y: 183, distance: 99.8
click at [167, 183] on div "Becker County, Minnesota arrow_drop_up Workflows List arrow_drop_down Applicati…" at bounding box center [710, 371] width 1421 height 656
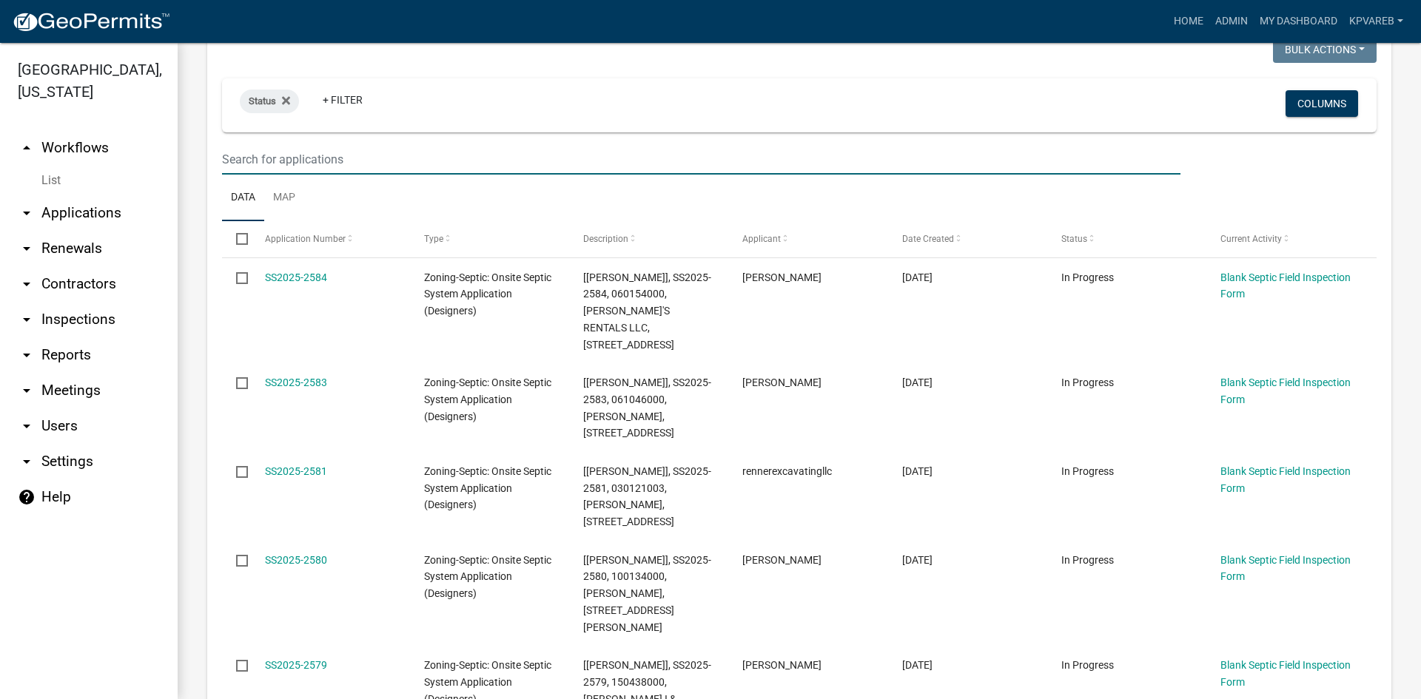
click at [226, 152] on input "text" at bounding box center [701, 159] width 958 height 30
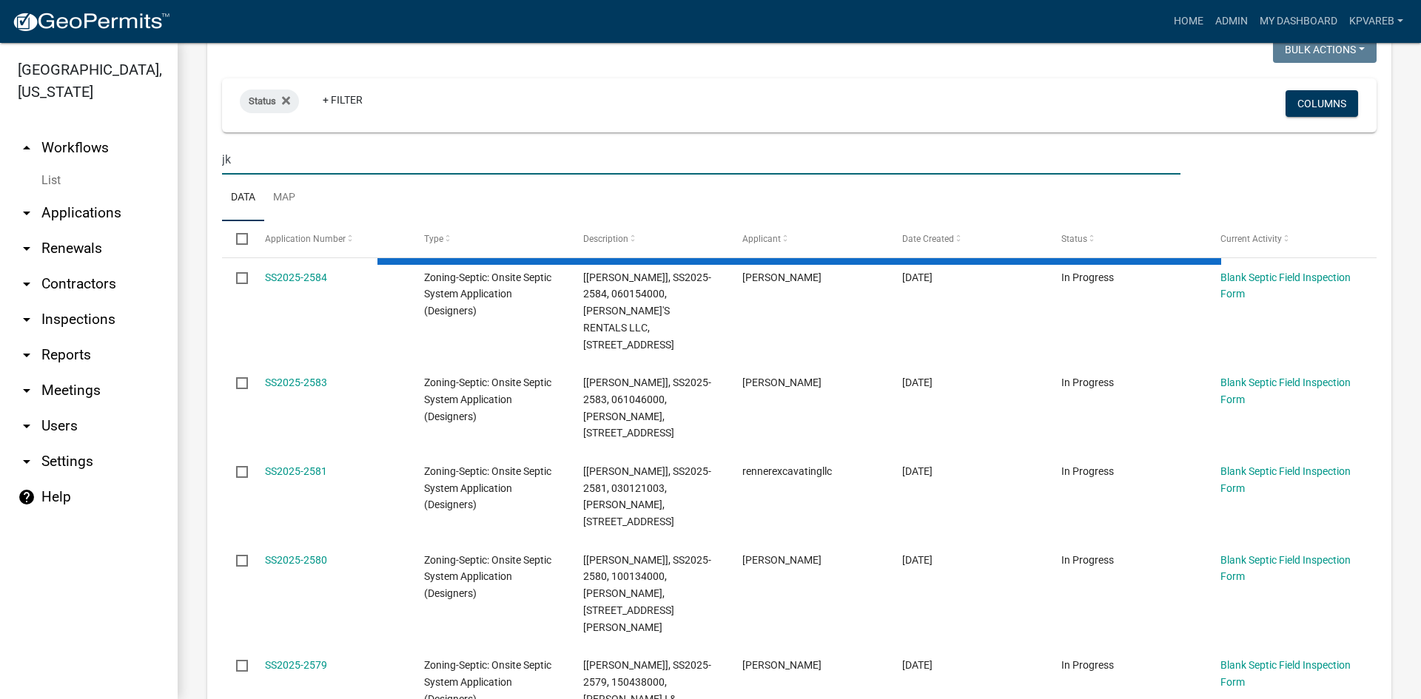
type input "j"
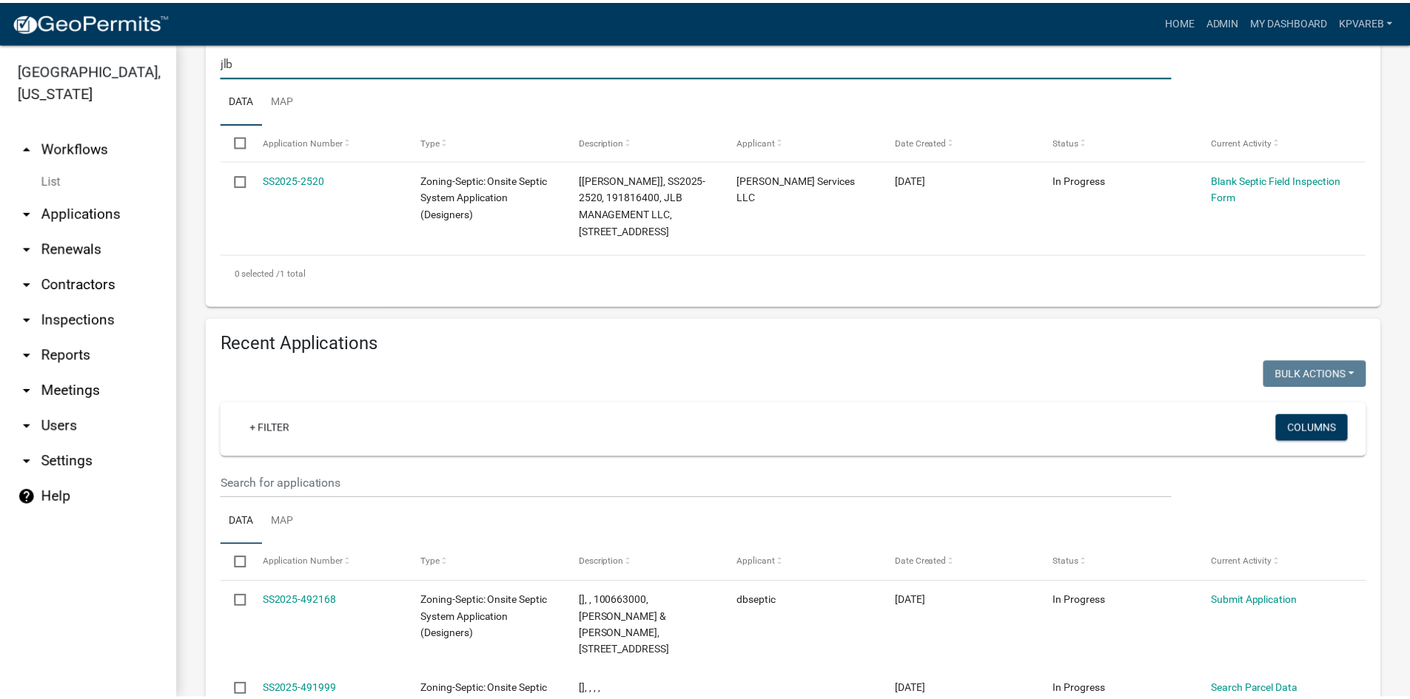
scroll to position [518, 0]
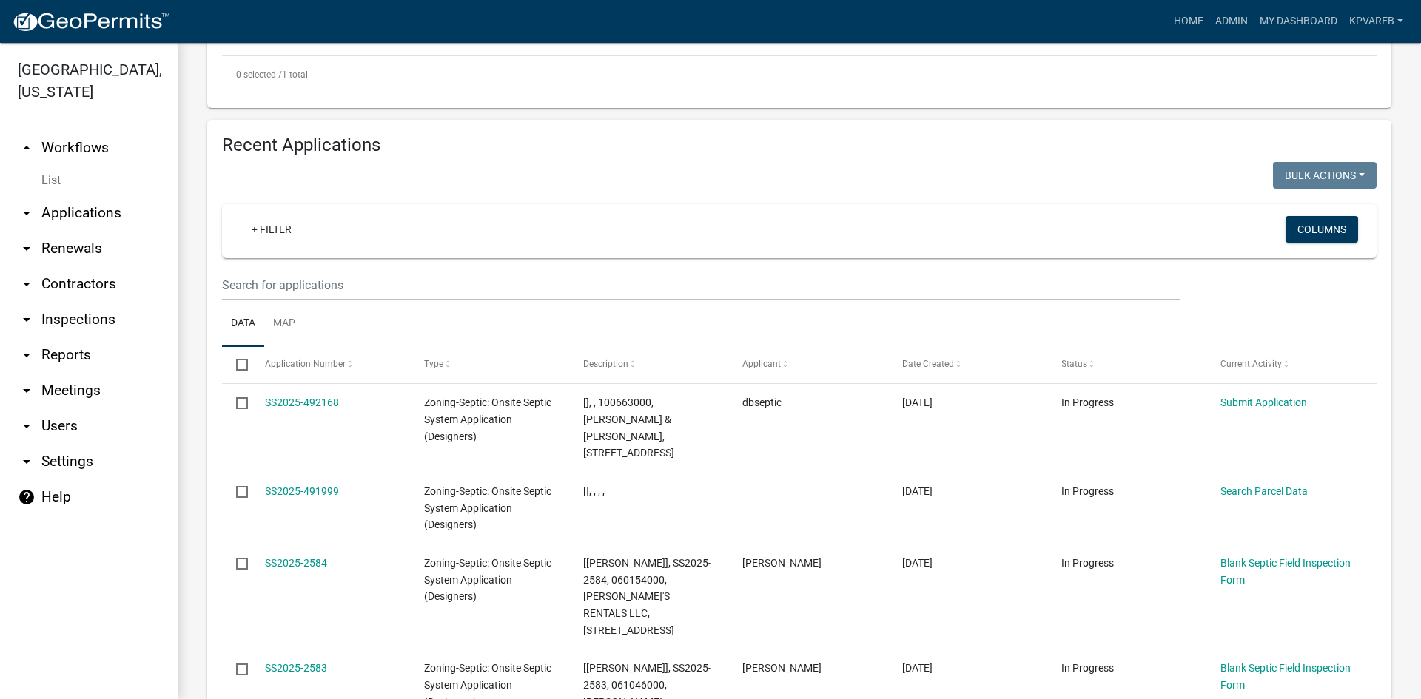
type input "jlb"
click at [282, 285] on input "text" at bounding box center [701, 285] width 958 height 30
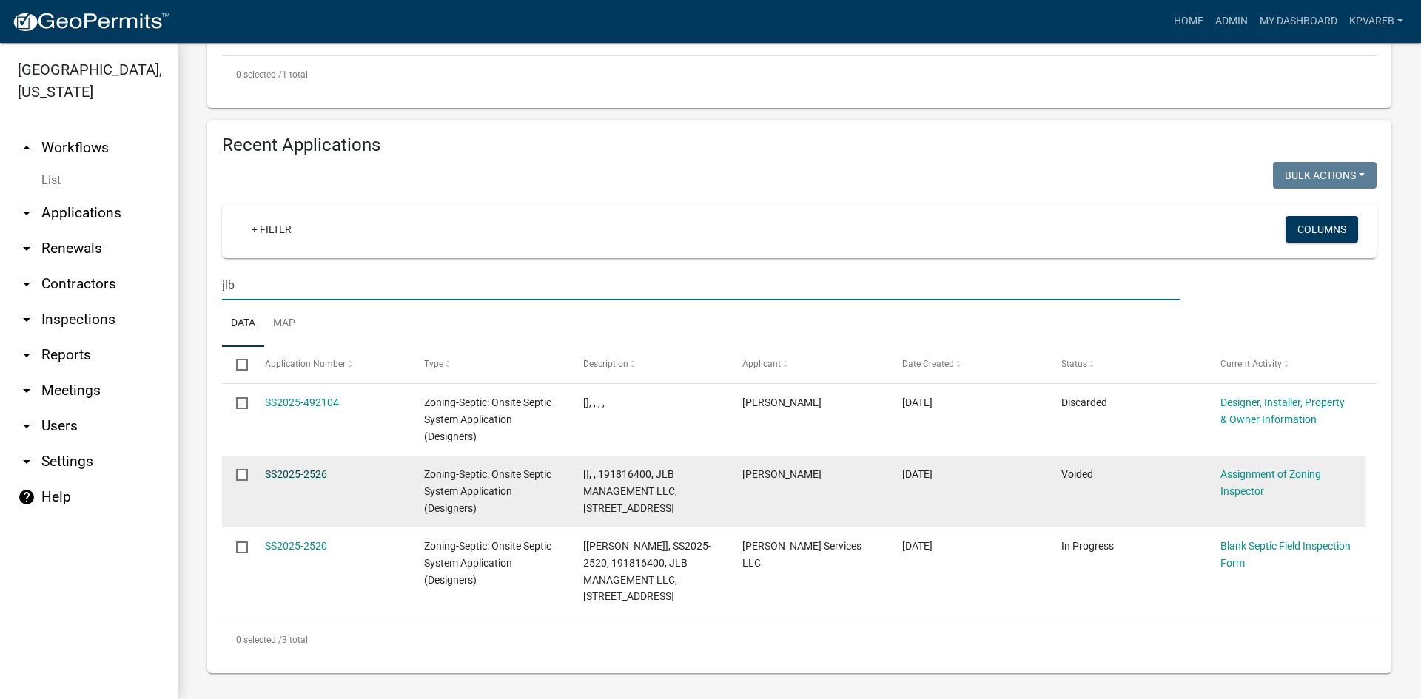
type input "jlb"
click at [320, 473] on link "SS2025-2526" at bounding box center [296, 474] width 62 height 12
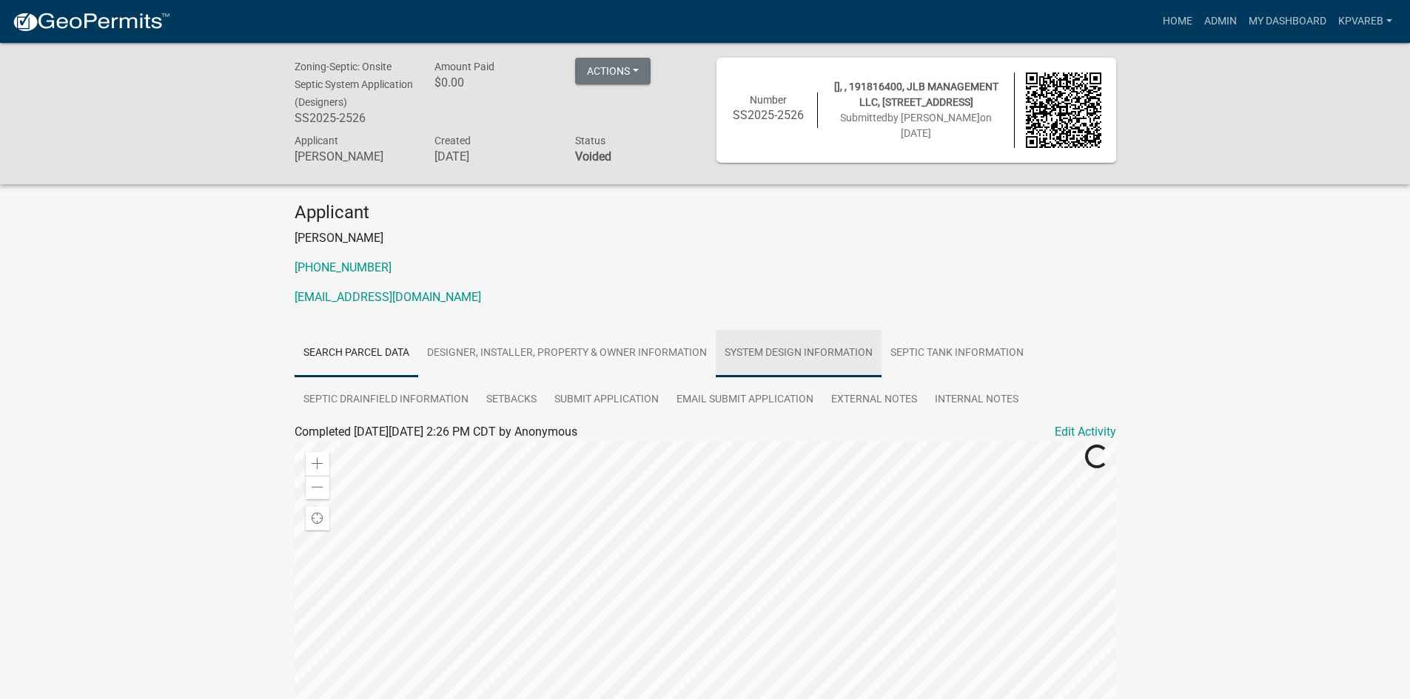
click at [816, 352] on link "System Design Information" at bounding box center [799, 353] width 166 height 47
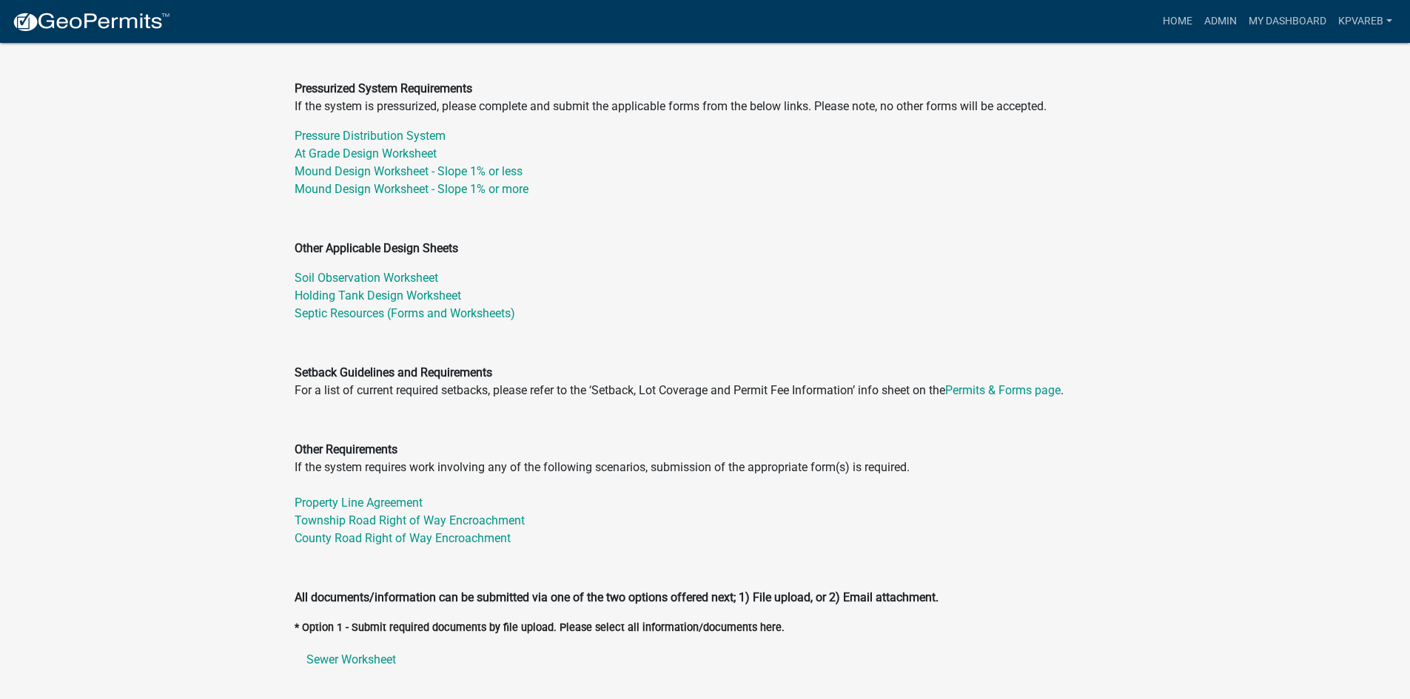
scroll to position [740, 0]
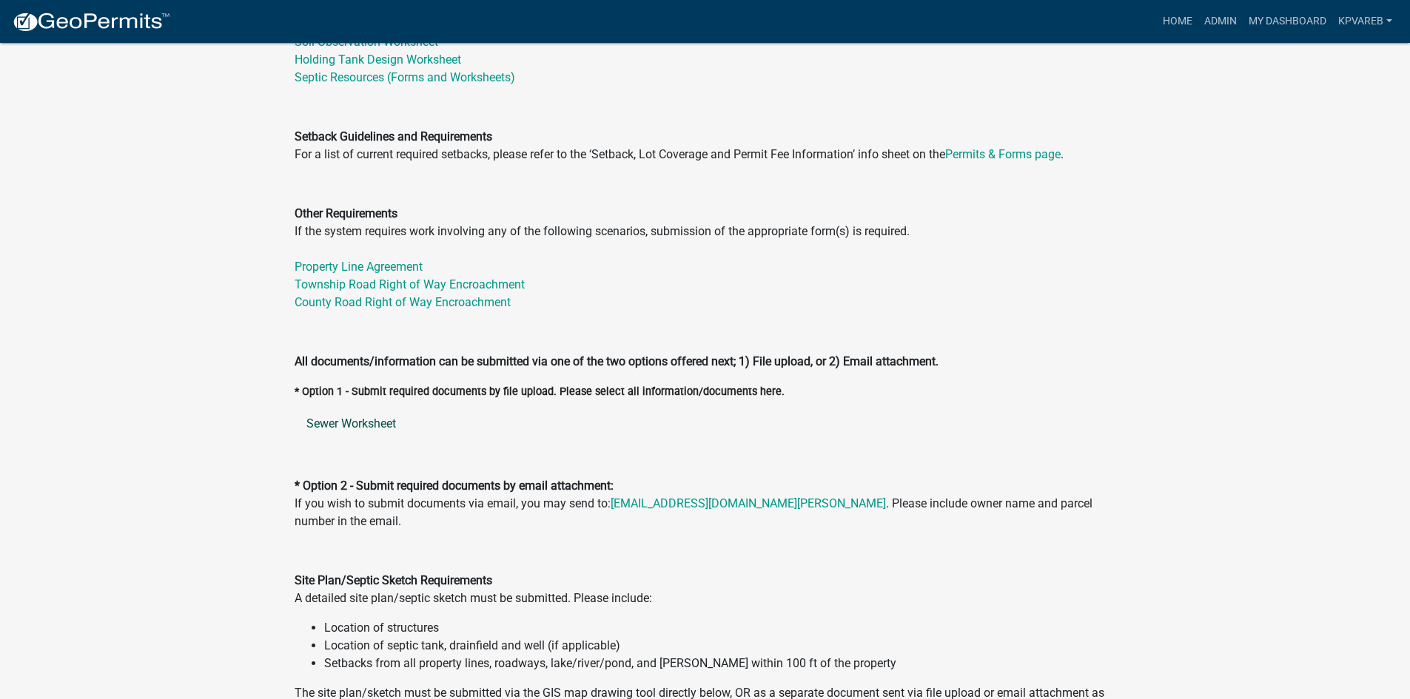
click at [352, 425] on link "Sewer Worksheet" at bounding box center [705, 424] width 821 height 36
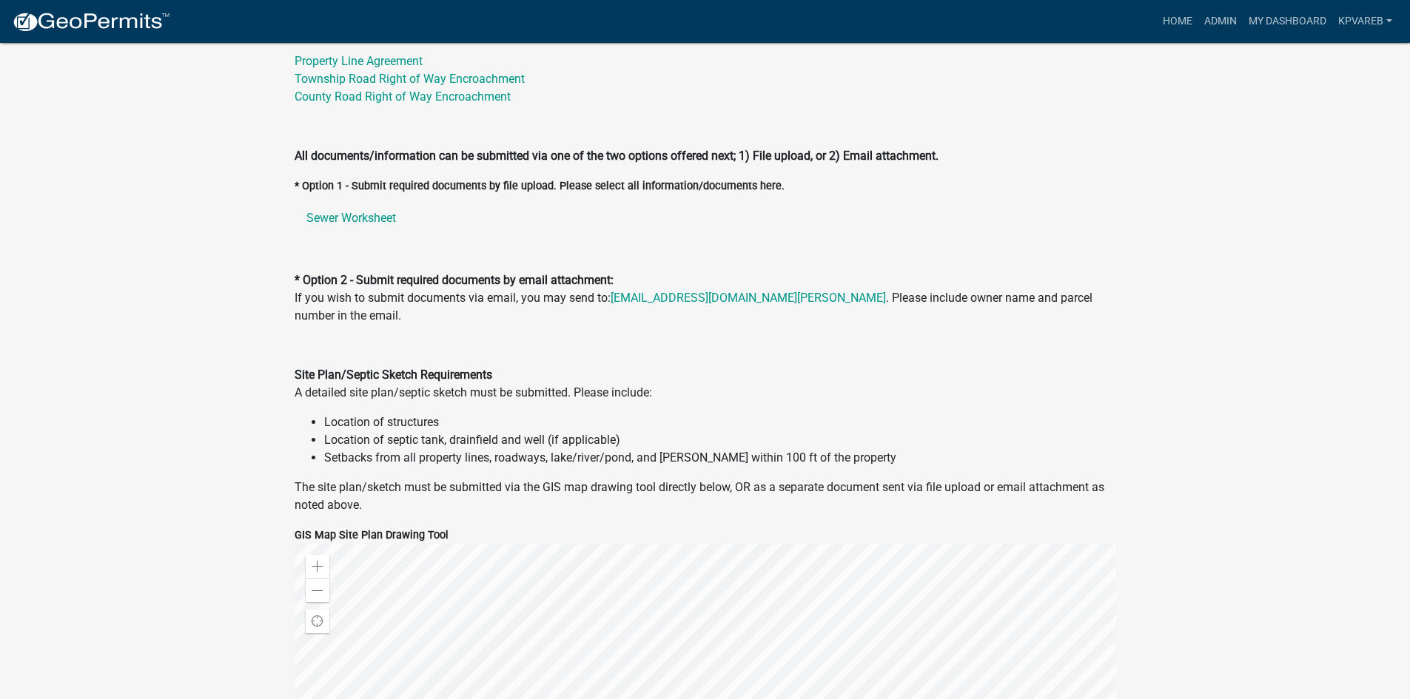
scroll to position [814, 0]
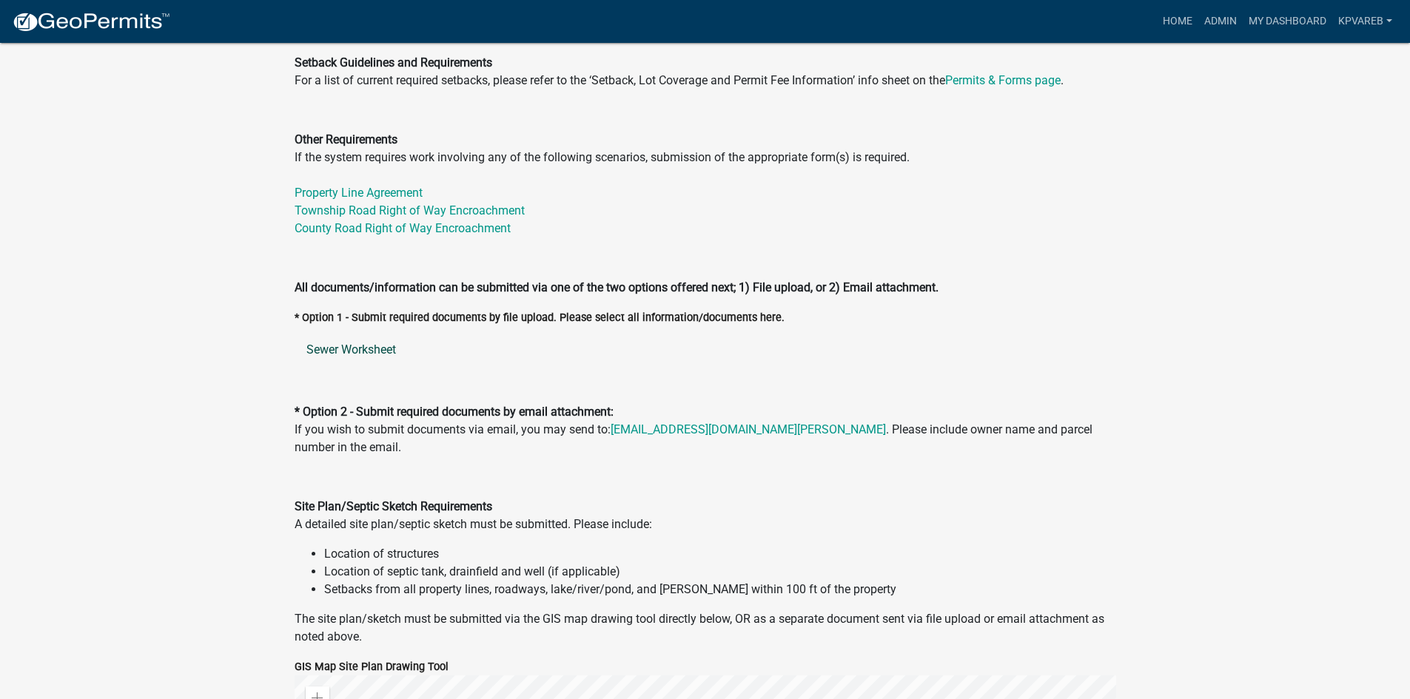
click at [353, 357] on link "Sewer Worksheet" at bounding box center [705, 350] width 821 height 36
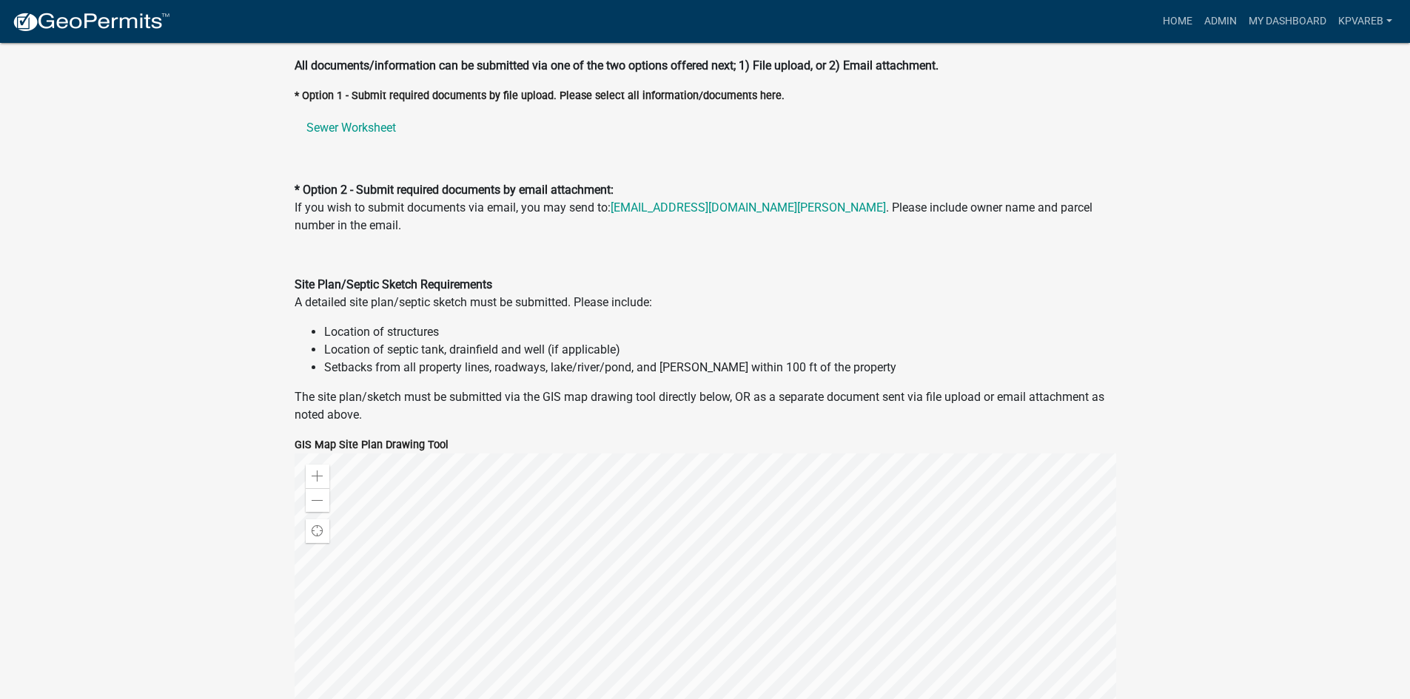
scroll to position [740, 0]
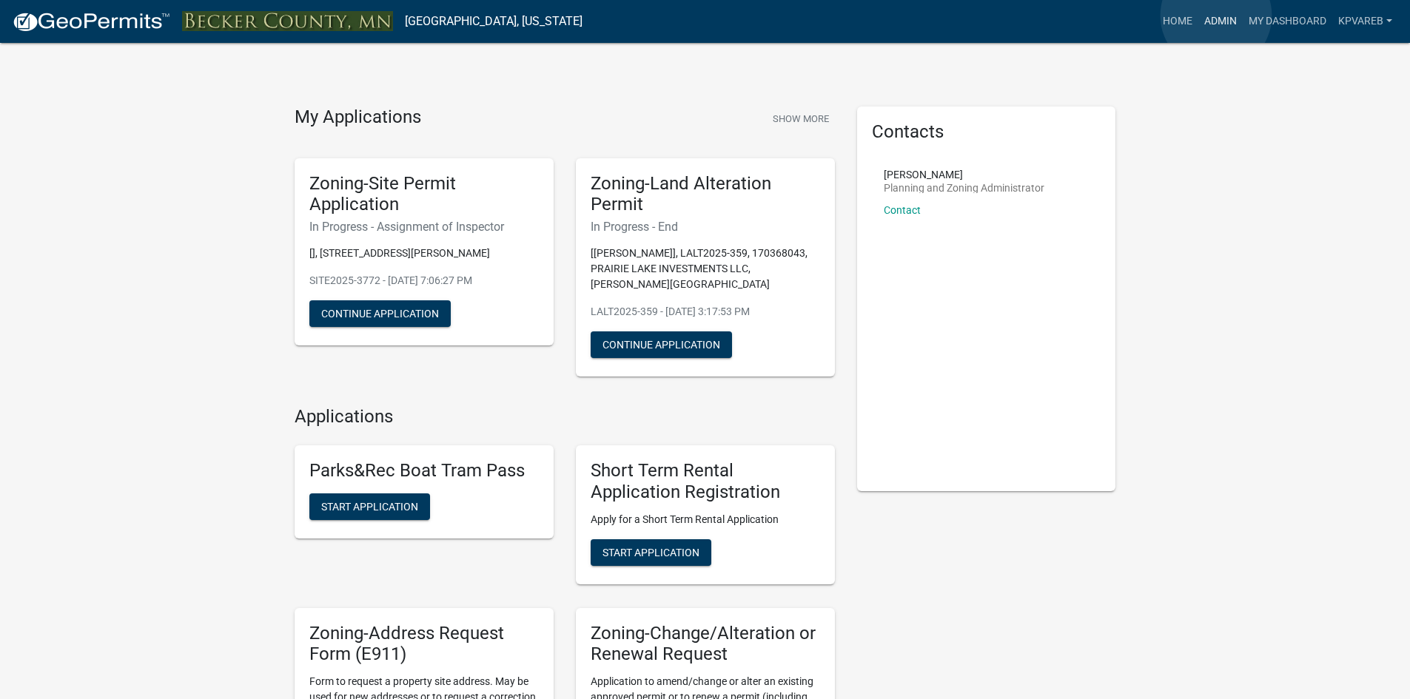
click at [1216, 17] on link "Admin" at bounding box center [1220, 21] width 44 height 28
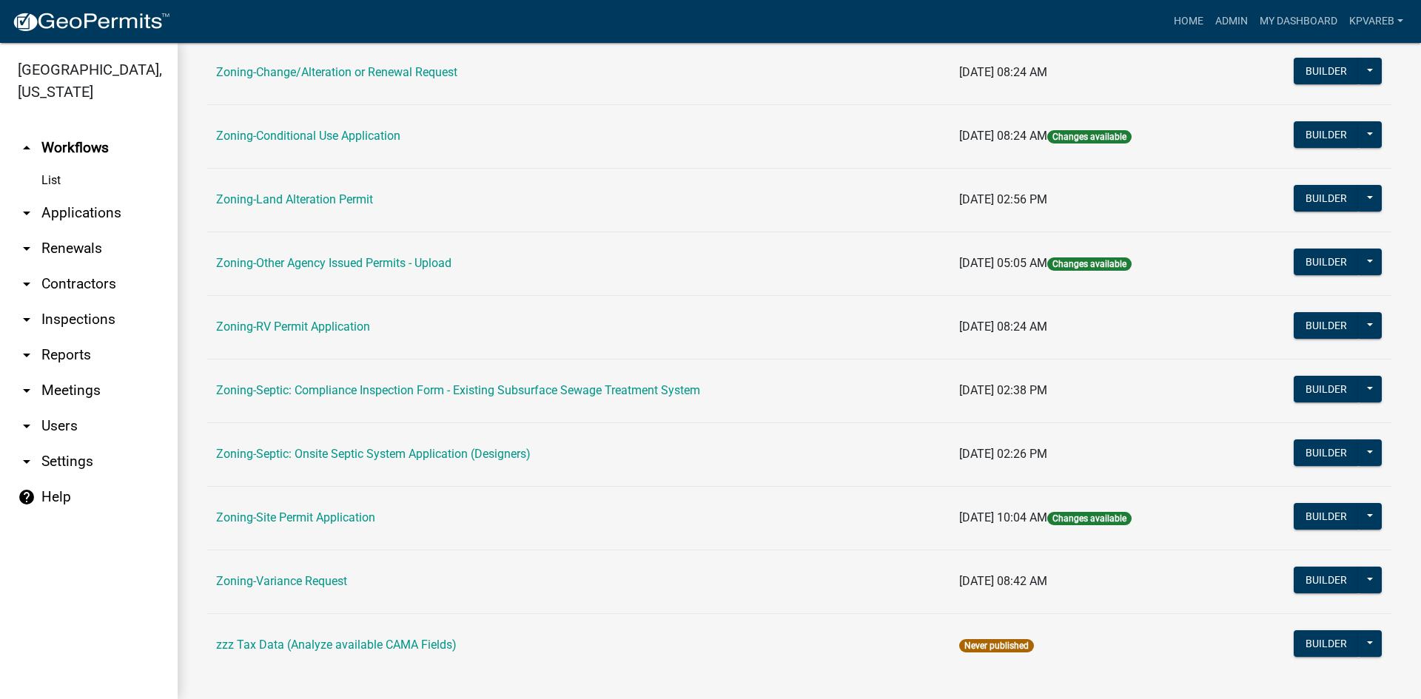
scroll to position [426, 0]
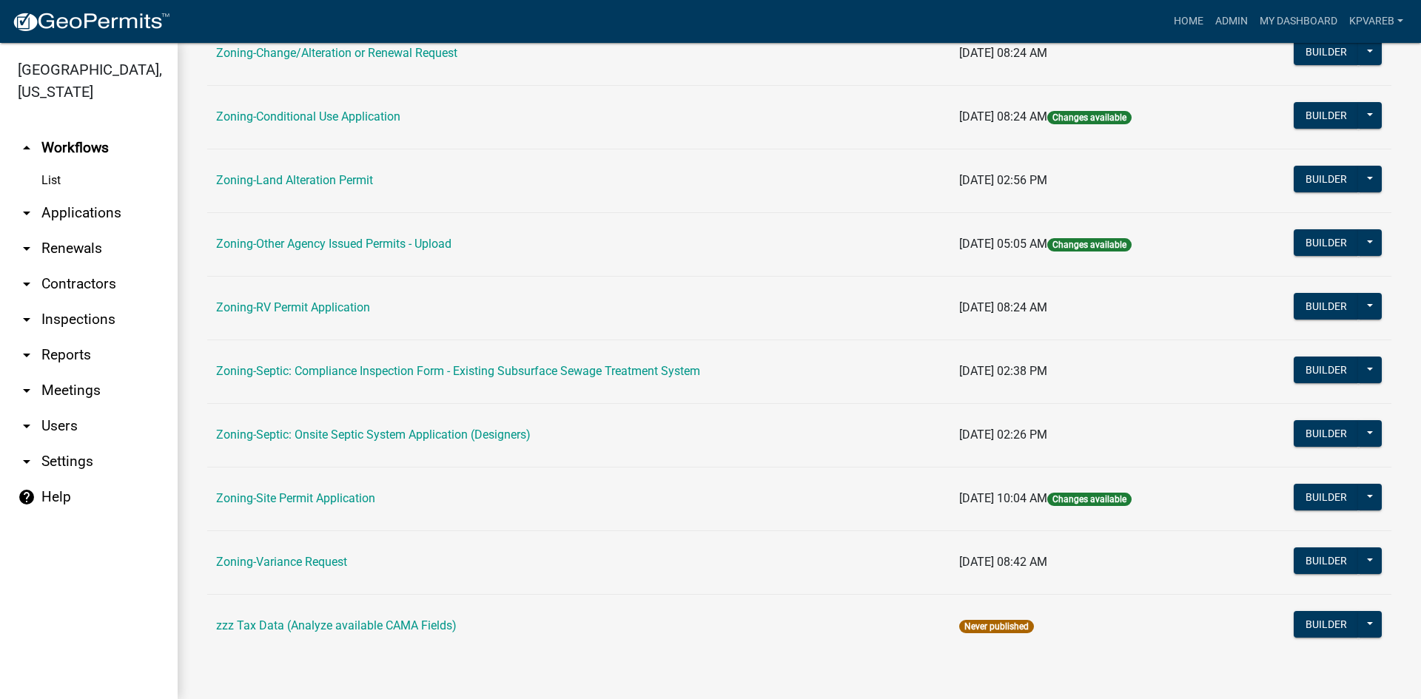
click at [491, 427] on td "Zoning-Septic: Onsite Septic System Application (Designers)" at bounding box center [578, 435] width 743 height 64
click at [489, 428] on link "Zoning-Septic: Onsite Septic System Application (Designers)" at bounding box center [373, 435] width 315 height 14
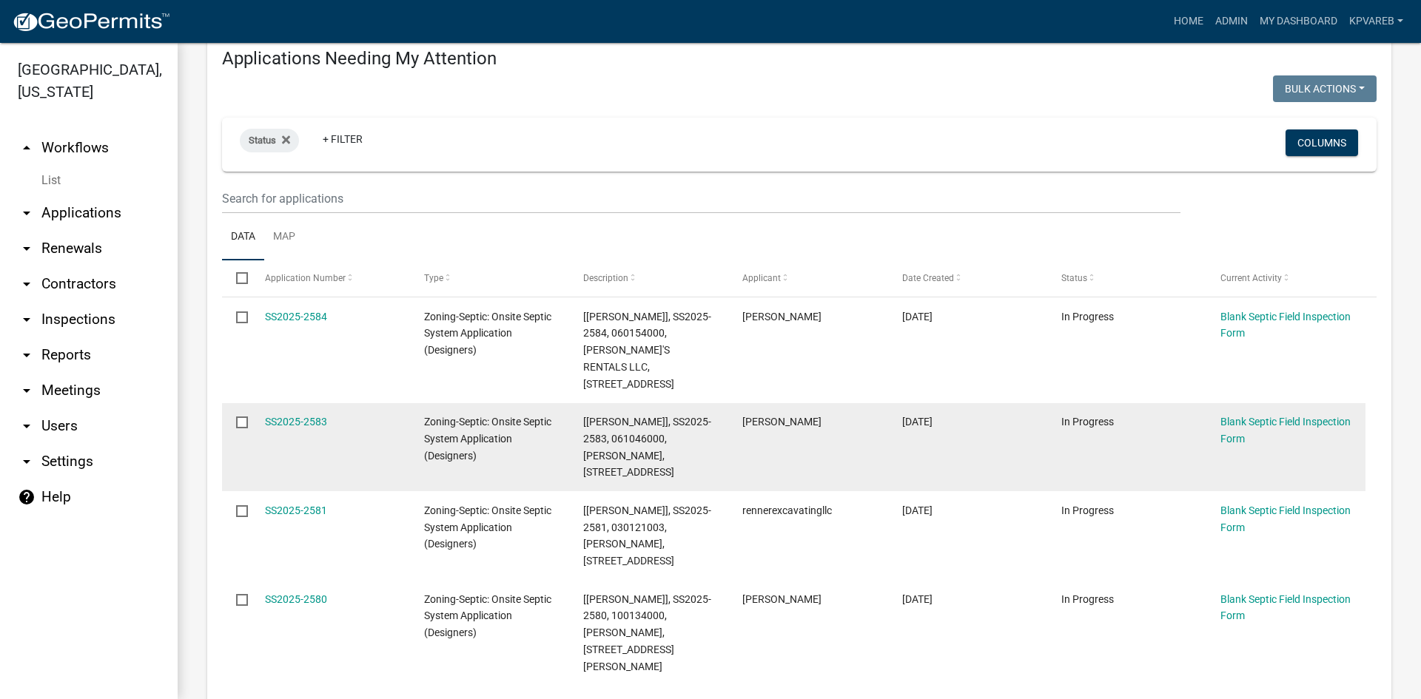
scroll to position [74, 0]
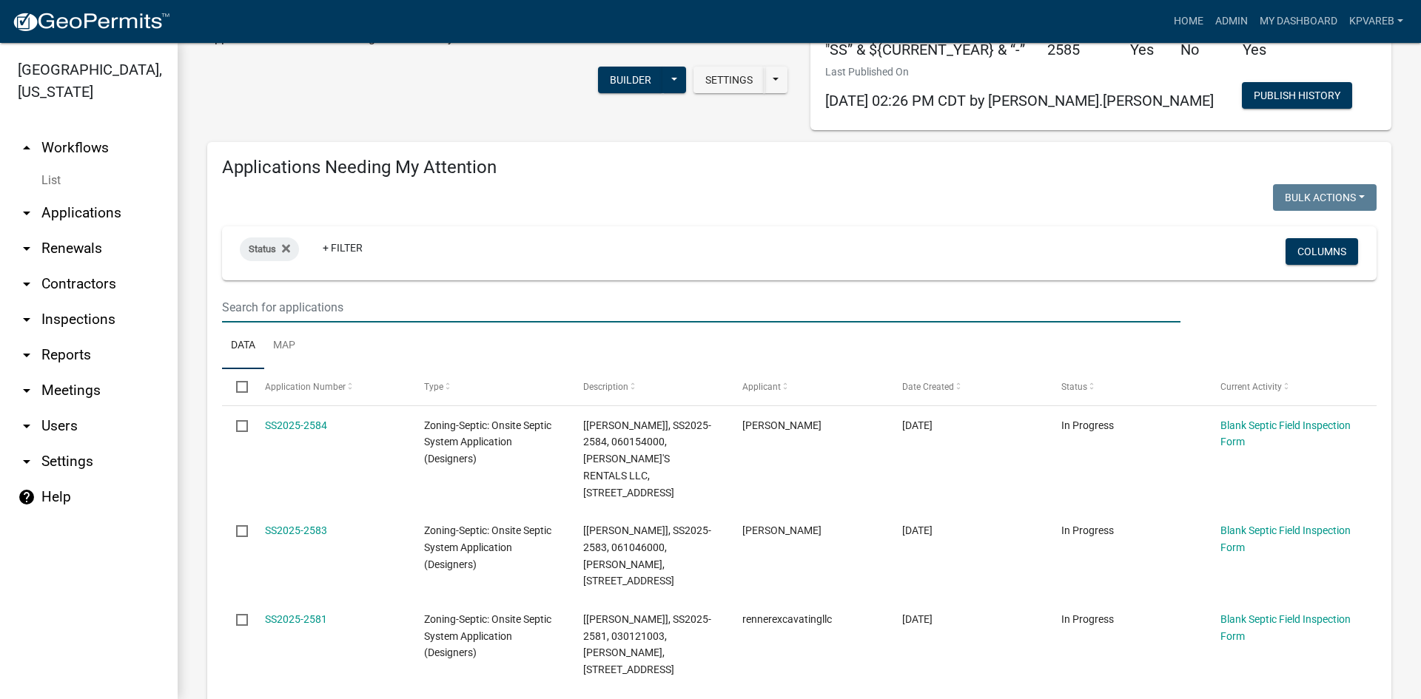
click at [285, 311] on input "text" at bounding box center [701, 307] width 958 height 30
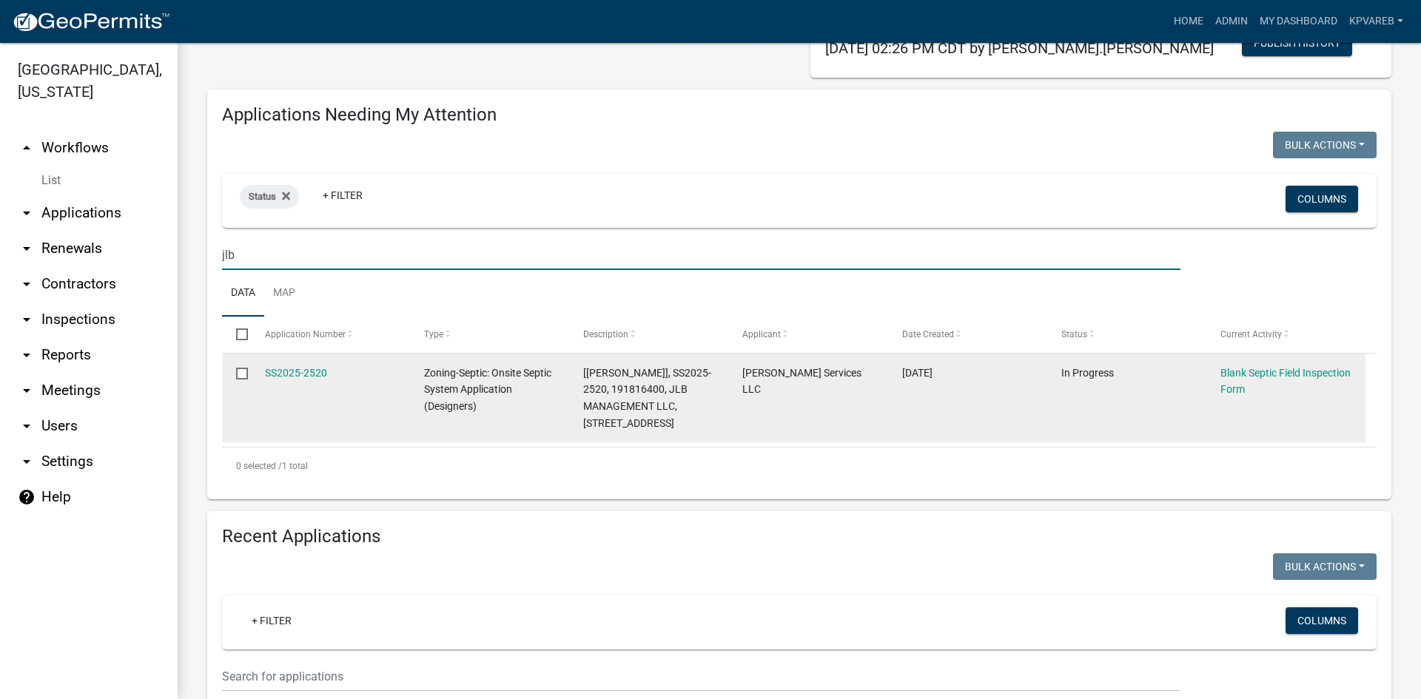
scroll to position [148, 0]
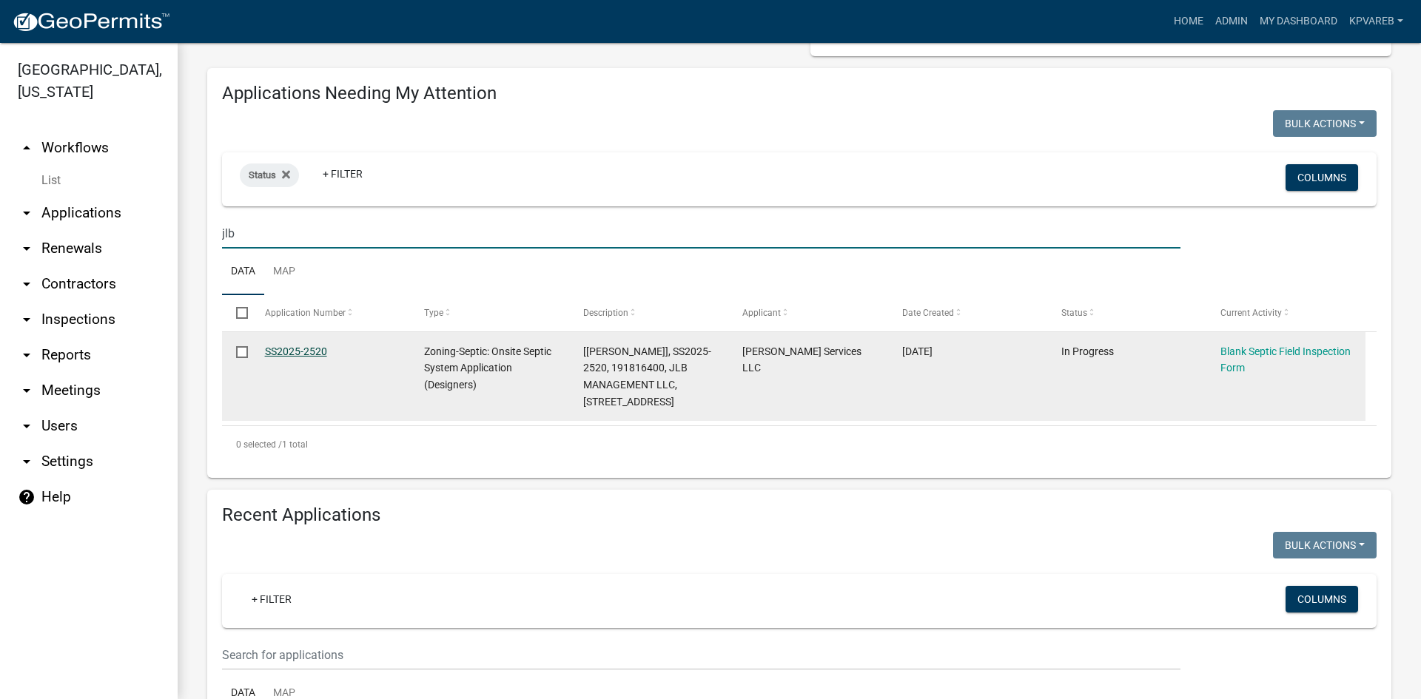
type input "jlb"
click at [313, 349] on link "SS2025-2520" at bounding box center [296, 352] width 62 height 12
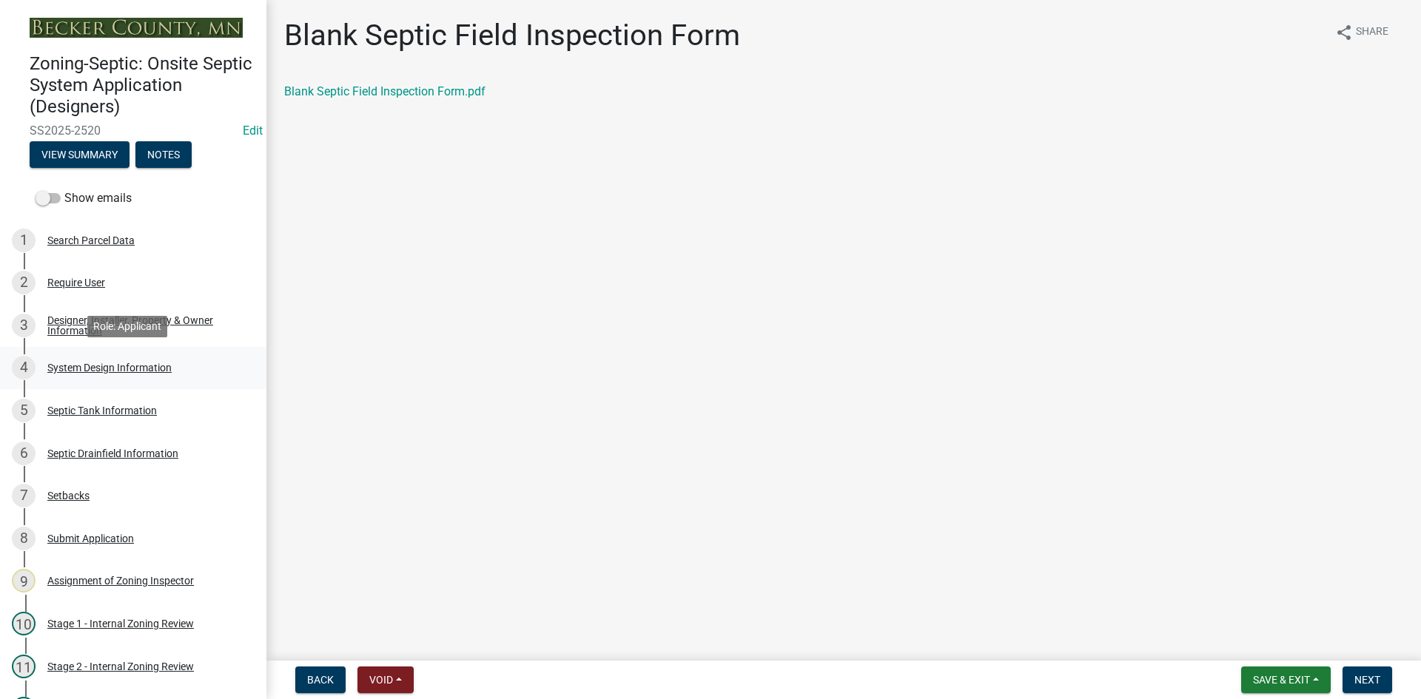
click at [160, 374] on div "4 System Design Information" at bounding box center [127, 368] width 231 height 24
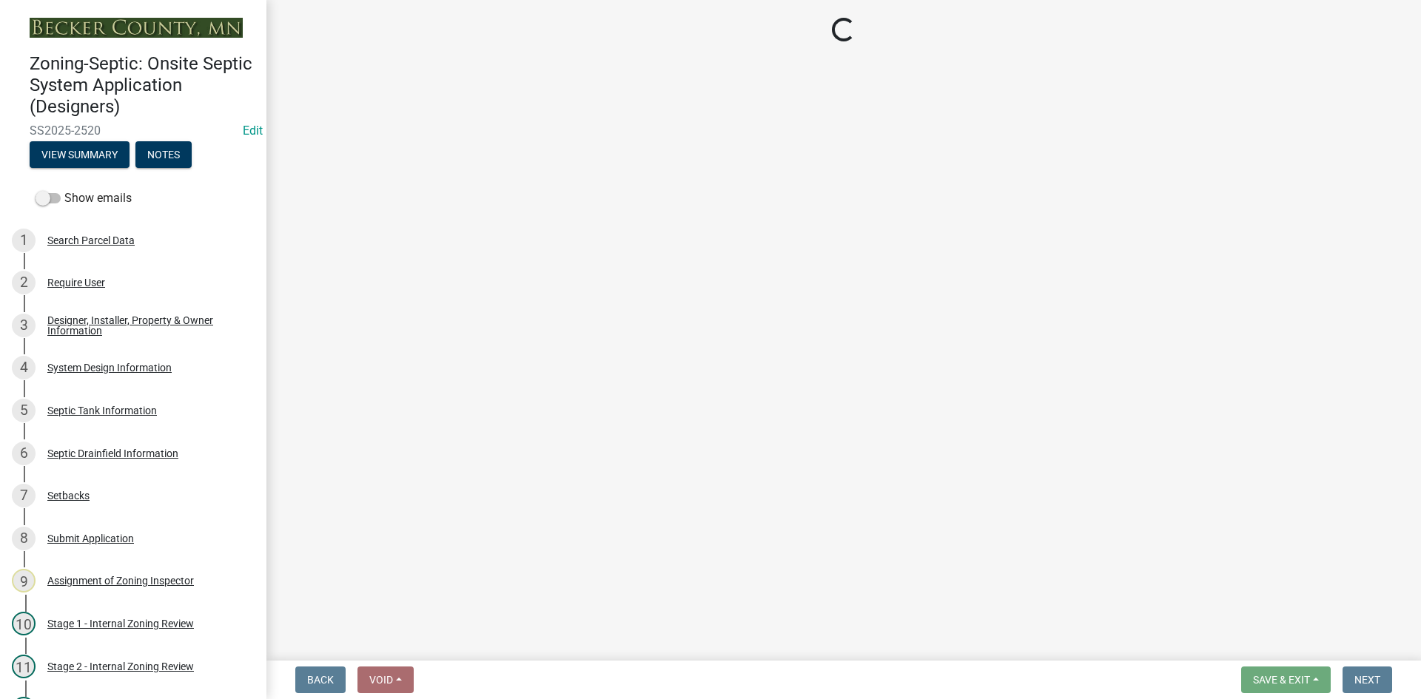
select select "55497d75-c43f-4635-a730-e0737ce05d56"
select select "25258e87-3ef9-4f1c-a5f1-75a1d463abfb"
select select "011fbff4-a41d-4a75-9bd8-71c7e6c69e0d"
select select "85fdfef2-2683-4311-b5d5-5505f6411127"
select select "ba735beb-519e-40f0-ae20-62d65fc4c46b"
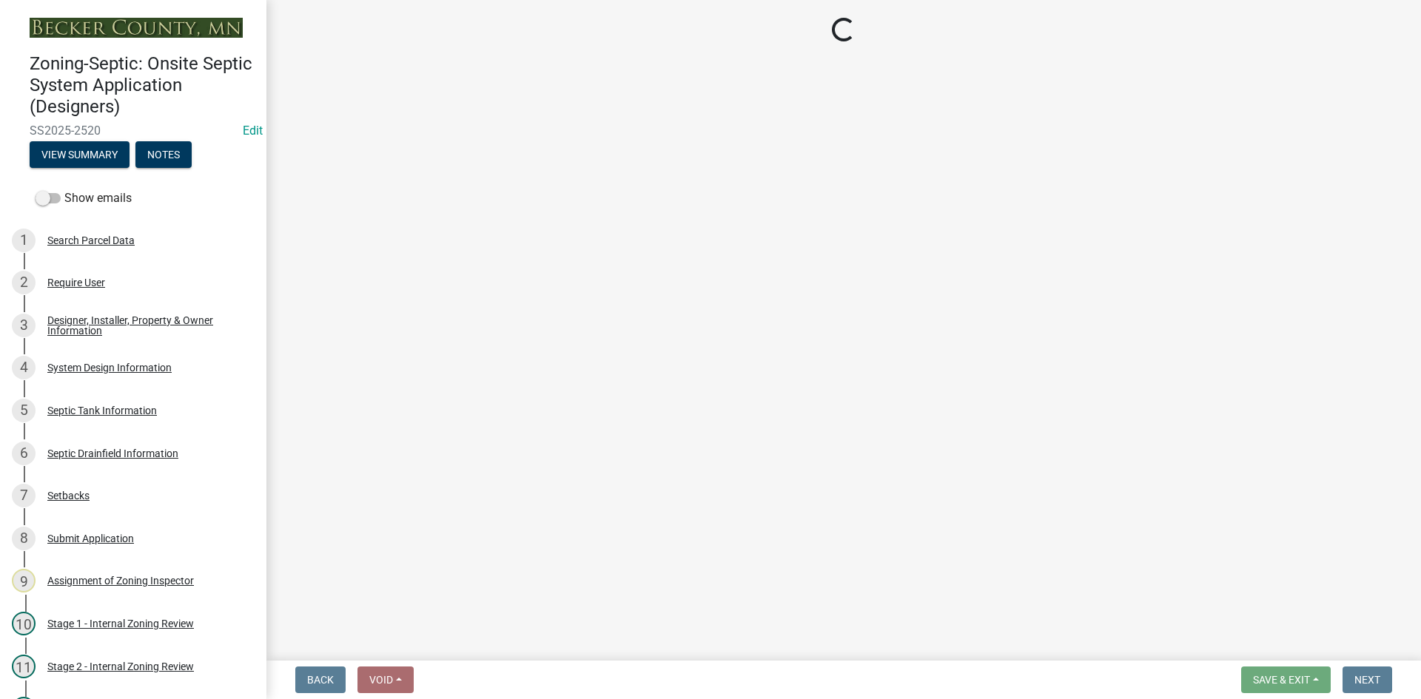
select select "ef698bf5-6172-44c1-9ffb-522c07469aed"
select select "384fc250-a67e-4e5e-a6e0-19116deb63e7"
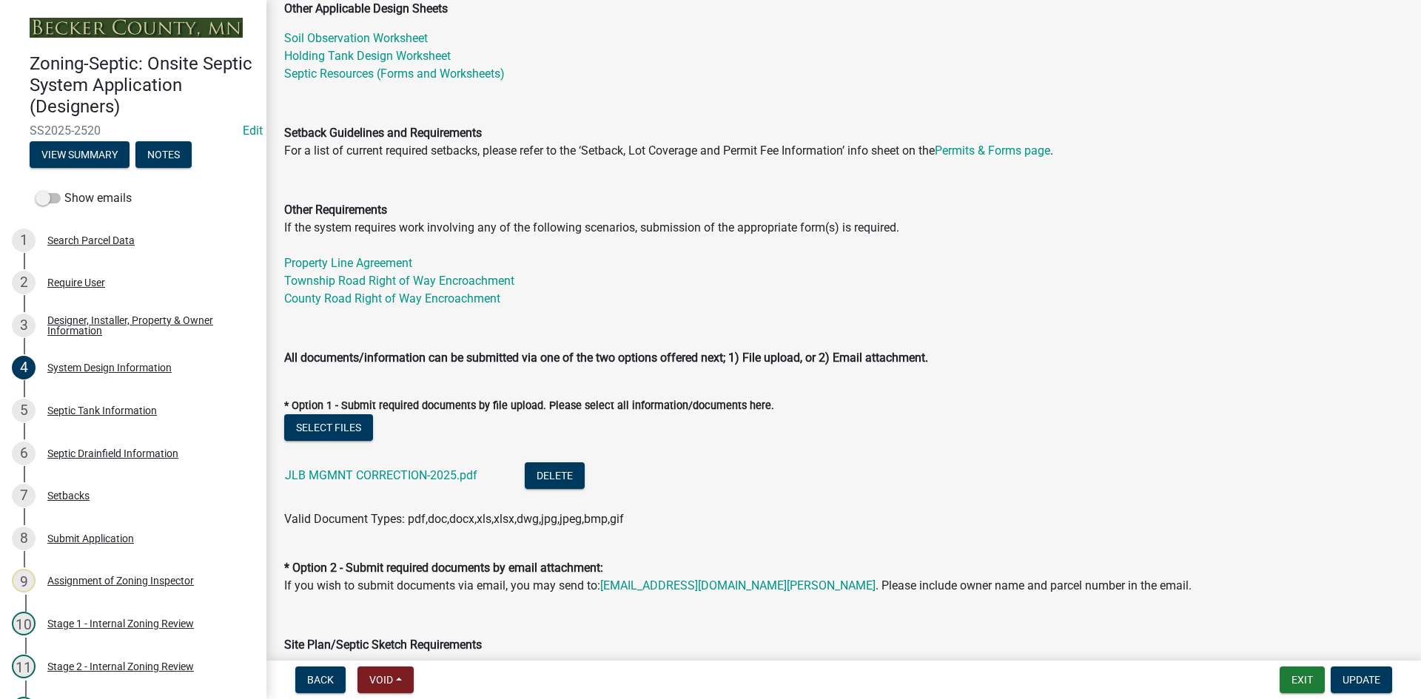
scroll to position [444, 0]
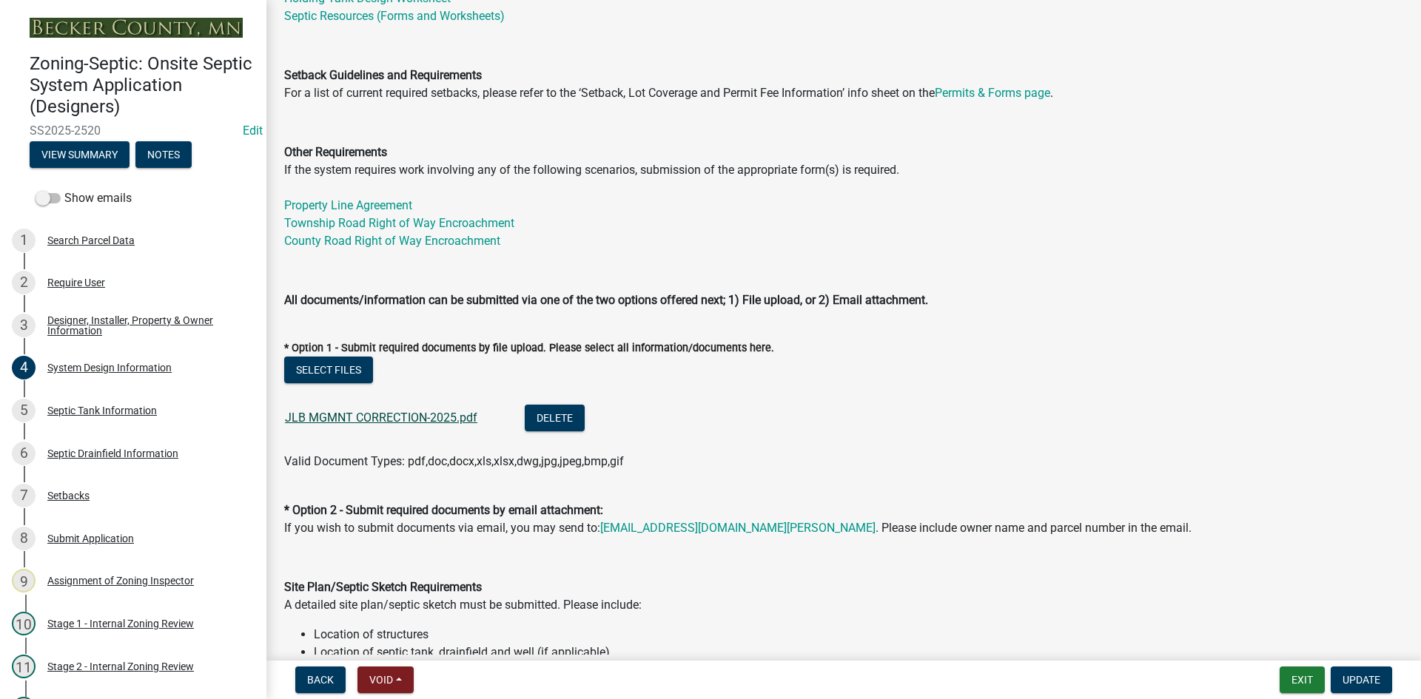
click at [386, 417] on link "JLB MGMNT CORRECTION-2025.pdf" at bounding box center [381, 418] width 192 height 14
click at [565, 418] on button "Delete" at bounding box center [555, 418] width 60 height 27
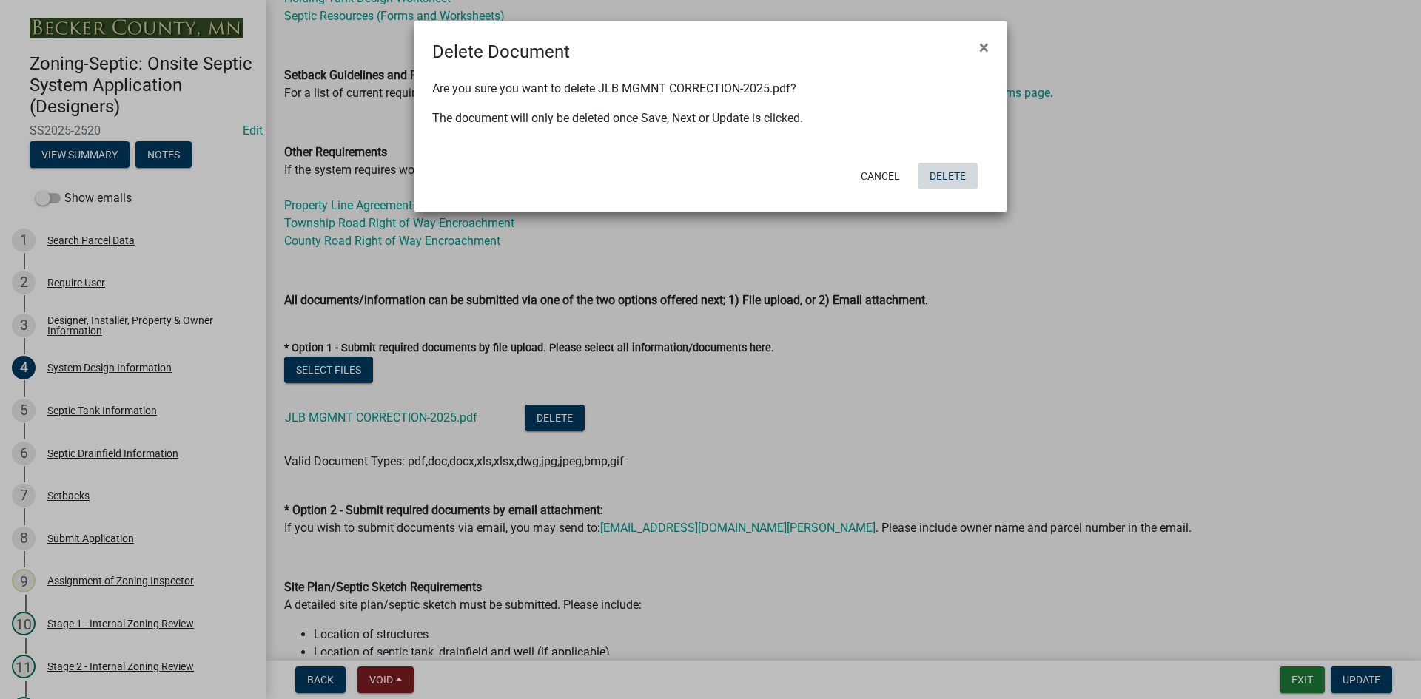
click at [953, 180] on button "Delete" at bounding box center [948, 176] width 60 height 27
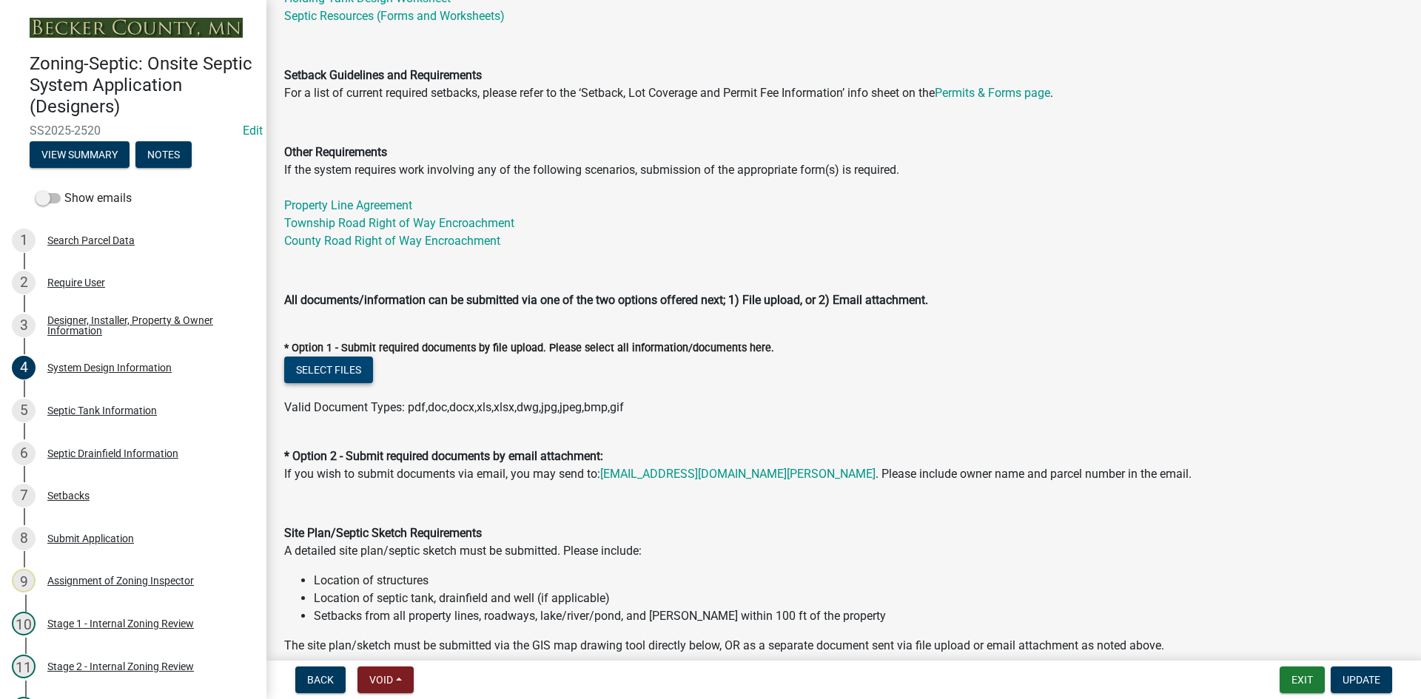
click at [333, 362] on button "Select files" at bounding box center [328, 370] width 89 height 27
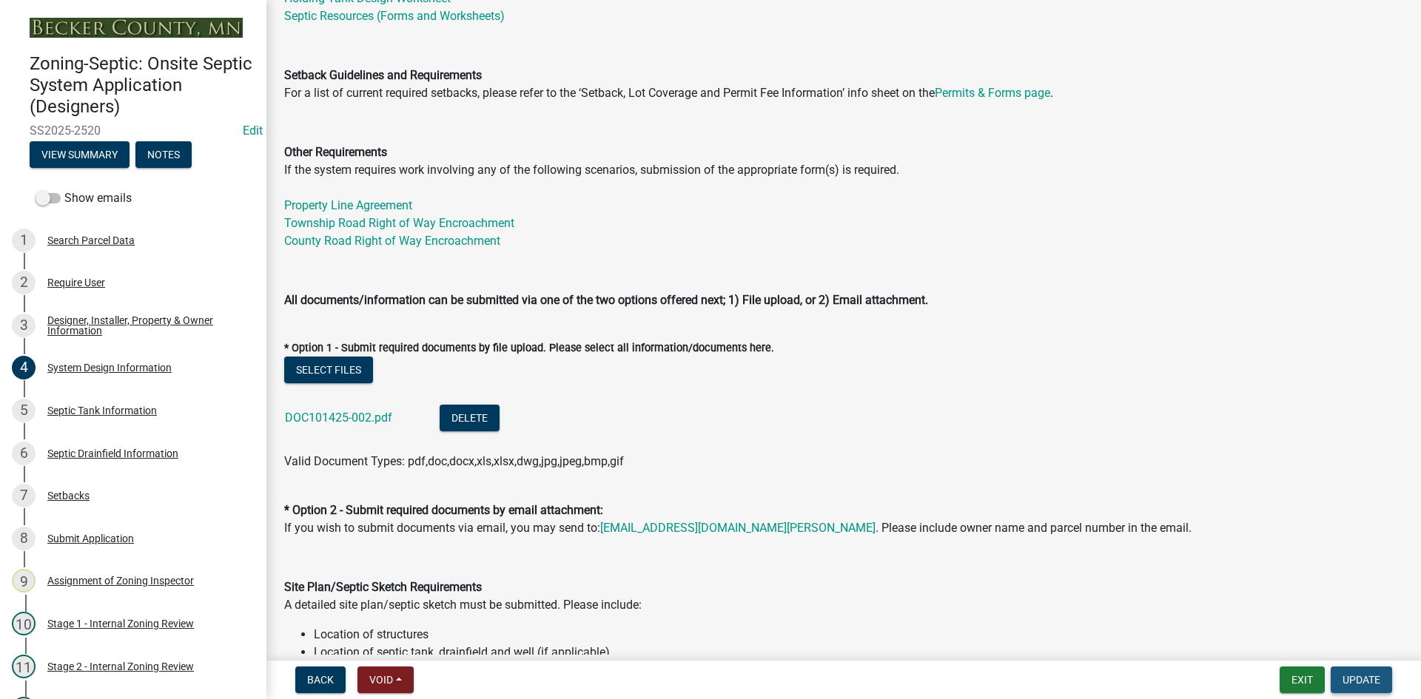
click at [1351, 679] on span "Update" at bounding box center [1361, 680] width 38 height 12
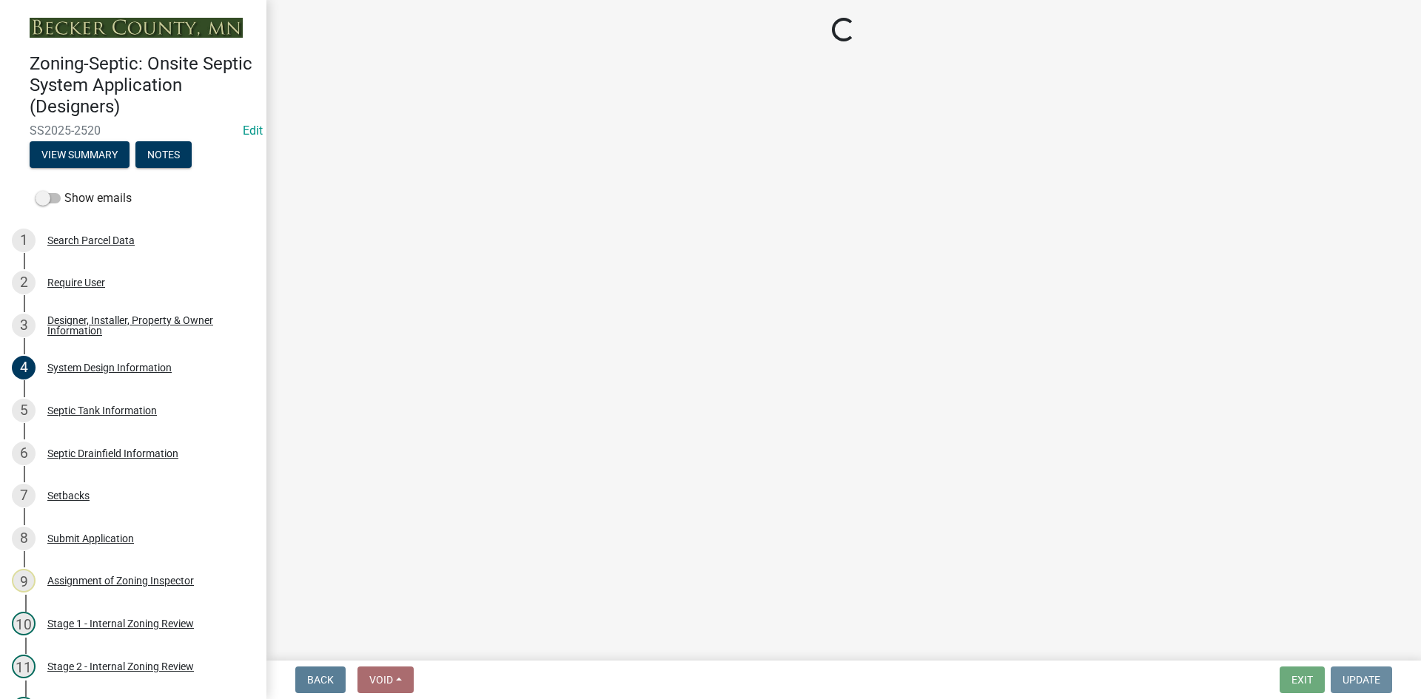
scroll to position [0, 0]
select select "49e49f1e-3b32-4342-8c2e-9cbd4919fe4d"
select select "ca07ae0a-7638-46ff-ada2-c67ca3524324"
select select "ec75a761-93b4-47c5-8535-fea253c32937"
select select "bcbb982e-a48c-4b4a-a83b-ed1363446a86"
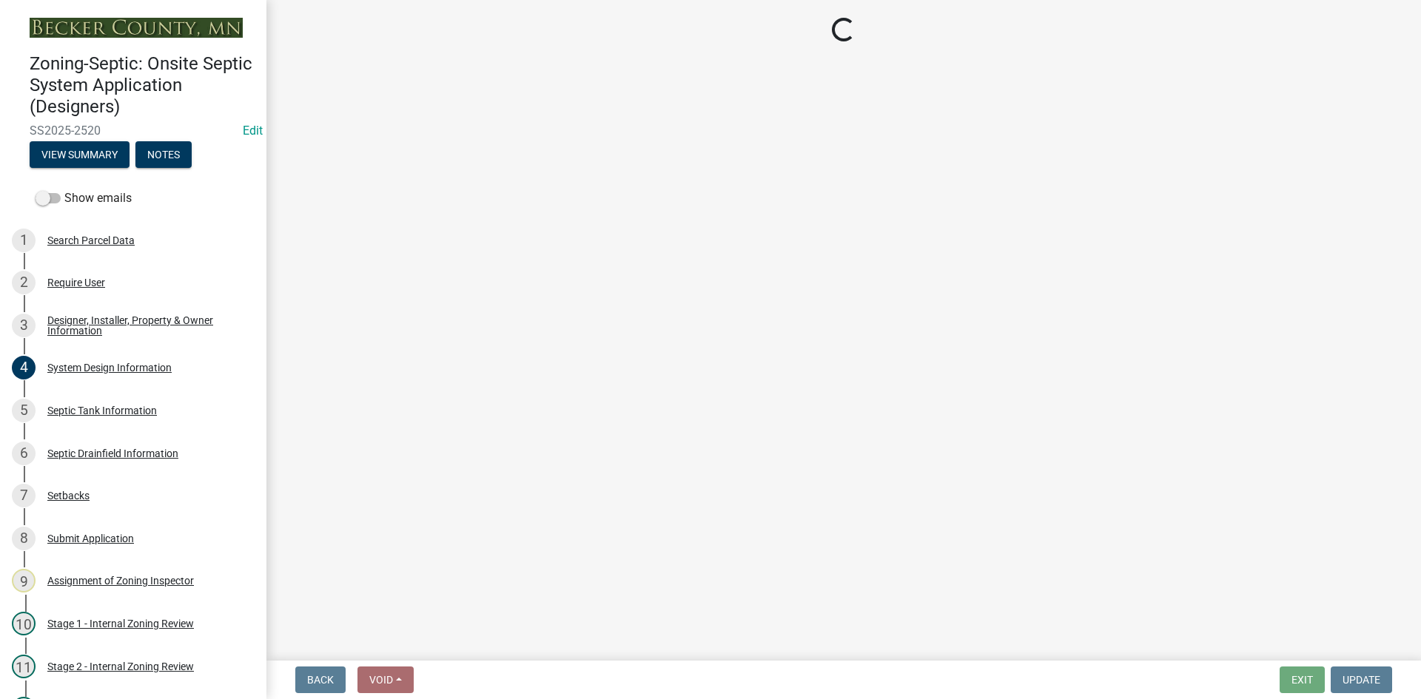
select select "47a2a5dd-5977-4941-8e6f-09ff03cdfb75"
select select "3f07d53b-f129-45c8-90f2-315300c75b14"
select select "888a8260-2be6-47f2-a4de-b9f453a4d3bc"
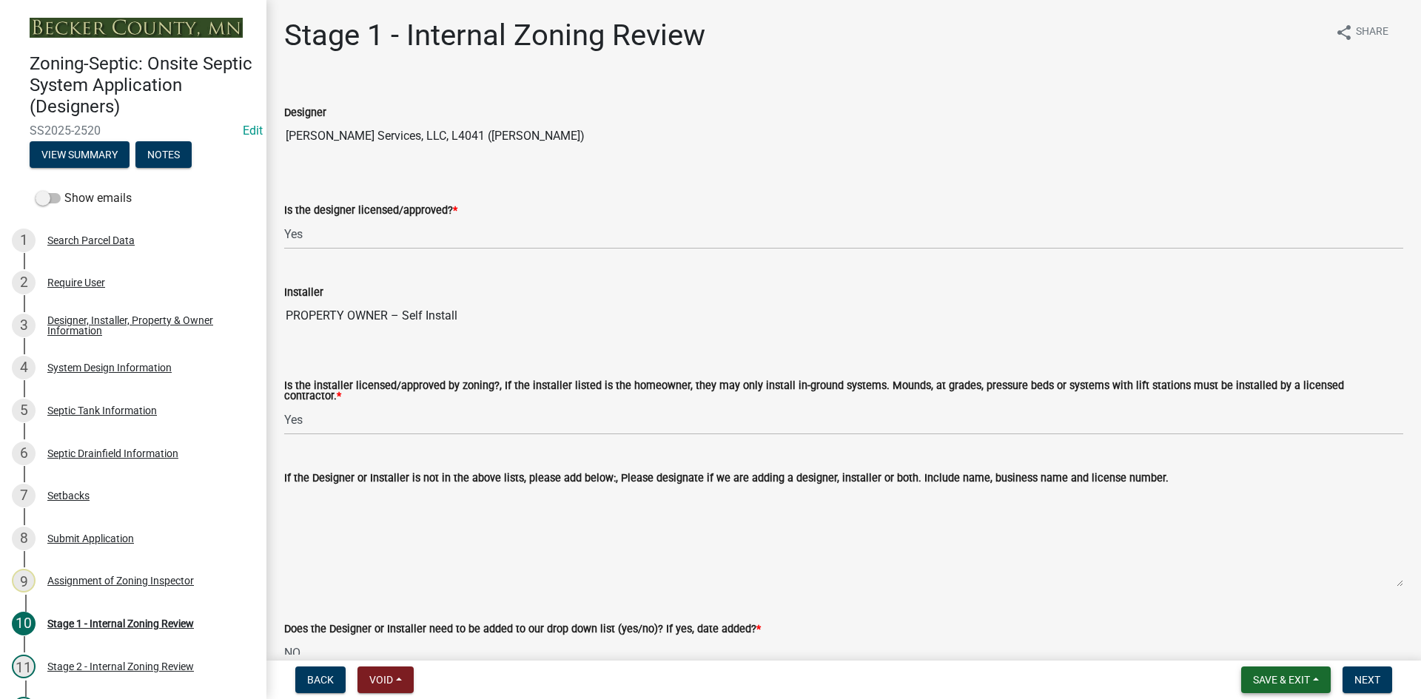
drag, startPoint x: 1300, startPoint y: 685, endPoint x: 1293, endPoint y: 676, distance: 11.6
click at [1300, 685] on span "Save & Exit" at bounding box center [1281, 680] width 57 height 12
click at [1262, 629] on button "Save & Exit" at bounding box center [1271, 642] width 118 height 36
